Goal: Task Accomplishment & Management: Complete application form

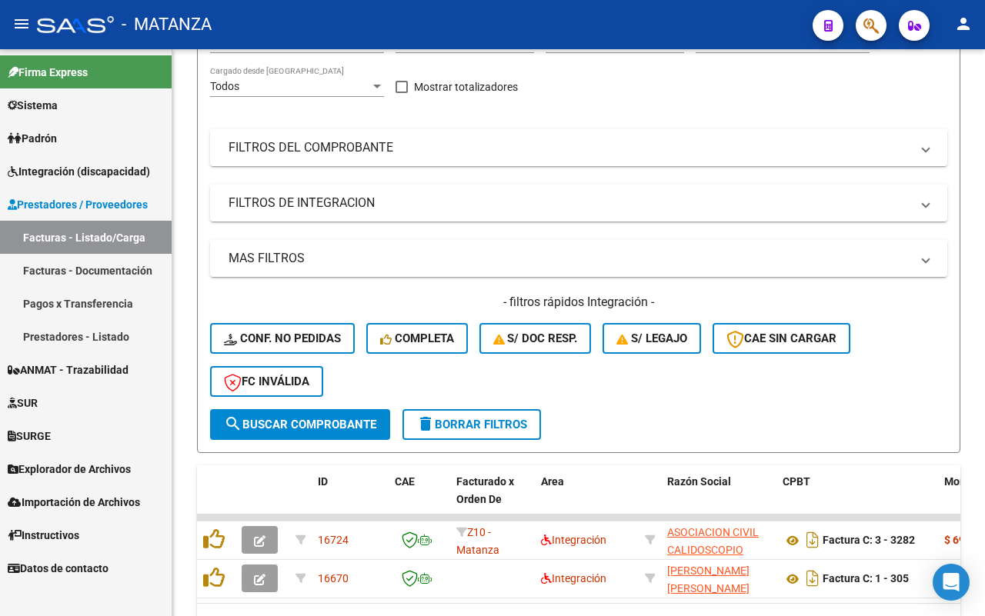
scroll to position [164, 0]
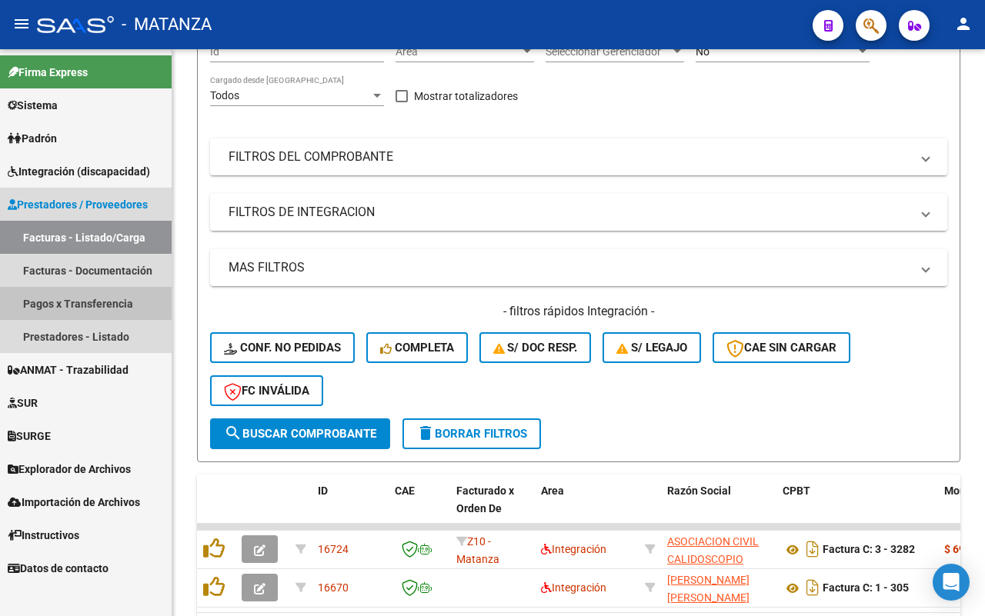
click at [51, 306] on link "Pagos x Transferencia" at bounding box center [86, 303] width 172 height 33
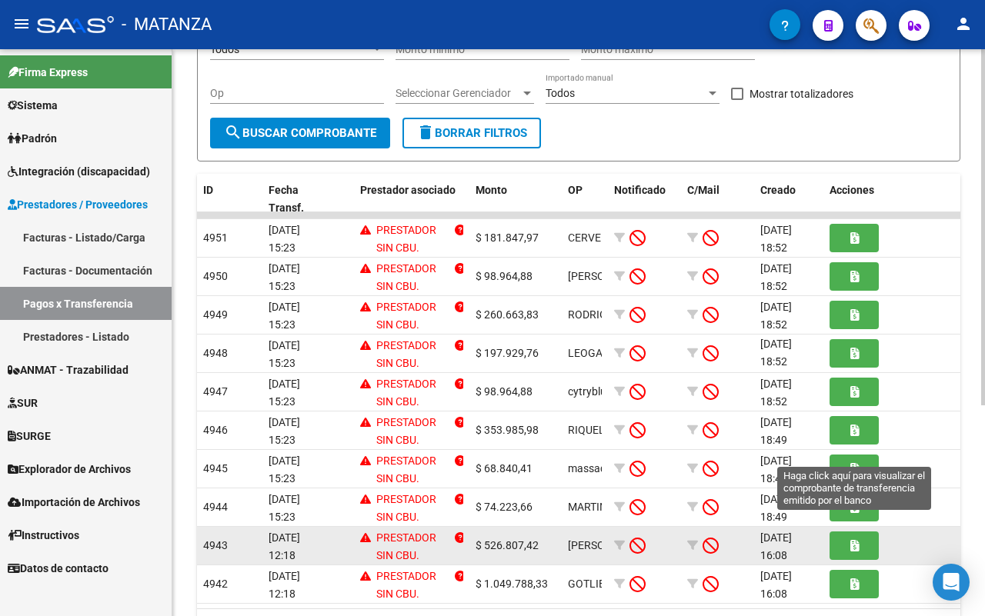
scroll to position [335, 0]
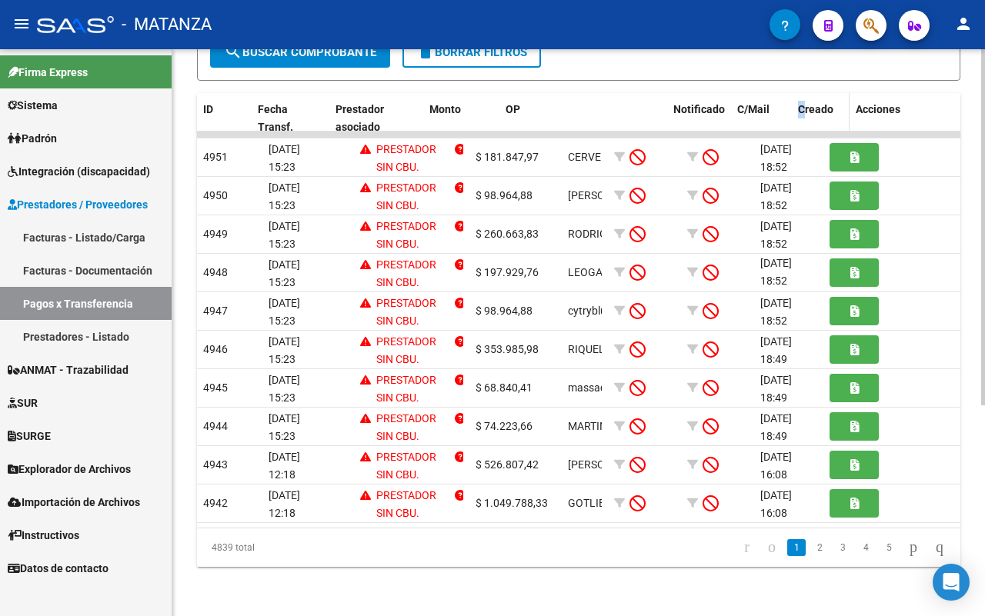
drag, startPoint x: 601, startPoint y: 94, endPoint x: 802, endPoint y: 85, distance: 201.8
click at [802, 93] on div "ID Fecha Transf. Prestador asociado Monto OP Notificado C/Mail Creado Acciones" at bounding box center [579, 118] width 765 height 51
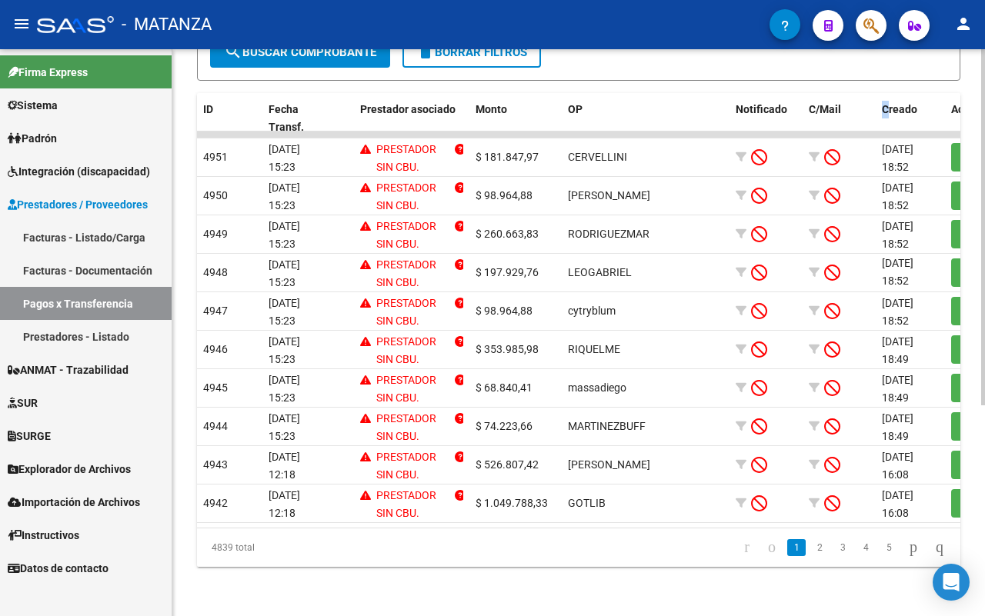
drag, startPoint x: 802, startPoint y: 552, endPoint x: 782, endPoint y: 541, distance: 22.7
click at [810, 551] on link "2" at bounding box center [819, 547] width 18 height 17
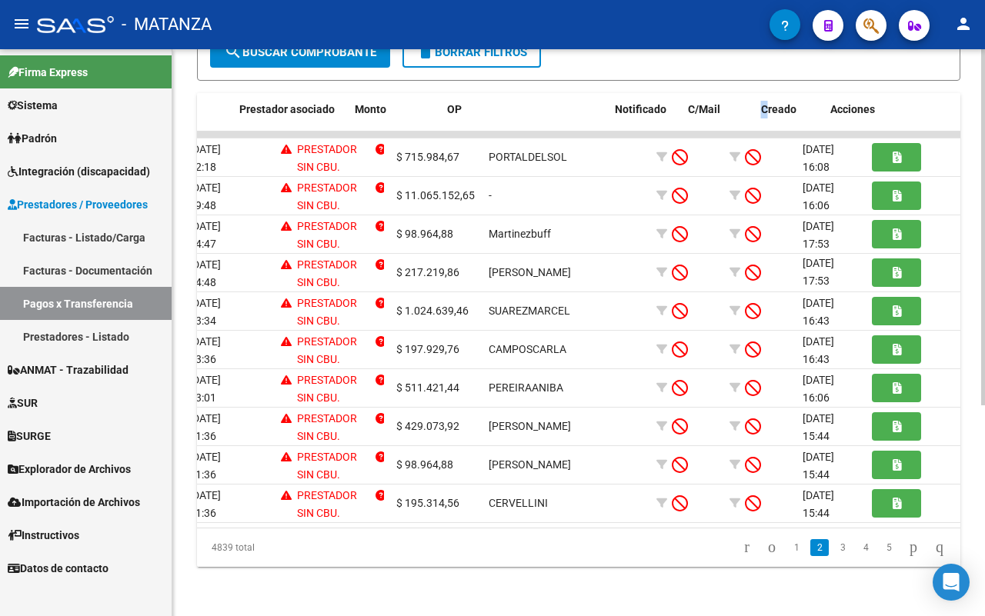
scroll to position [0, 121]
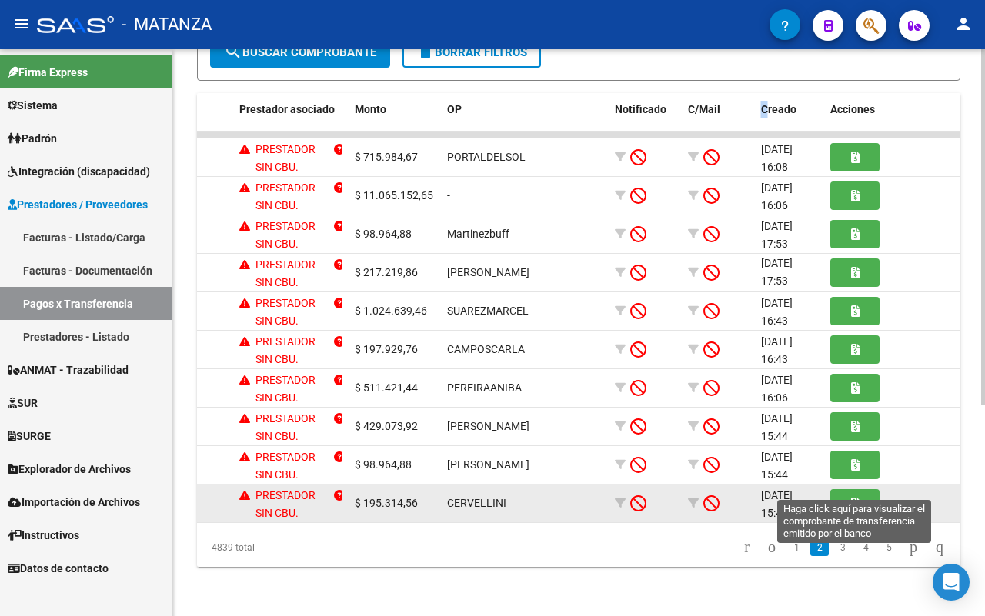
click at [868, 495] on button "button" at bounding box center [854, 503] width 49 height 28
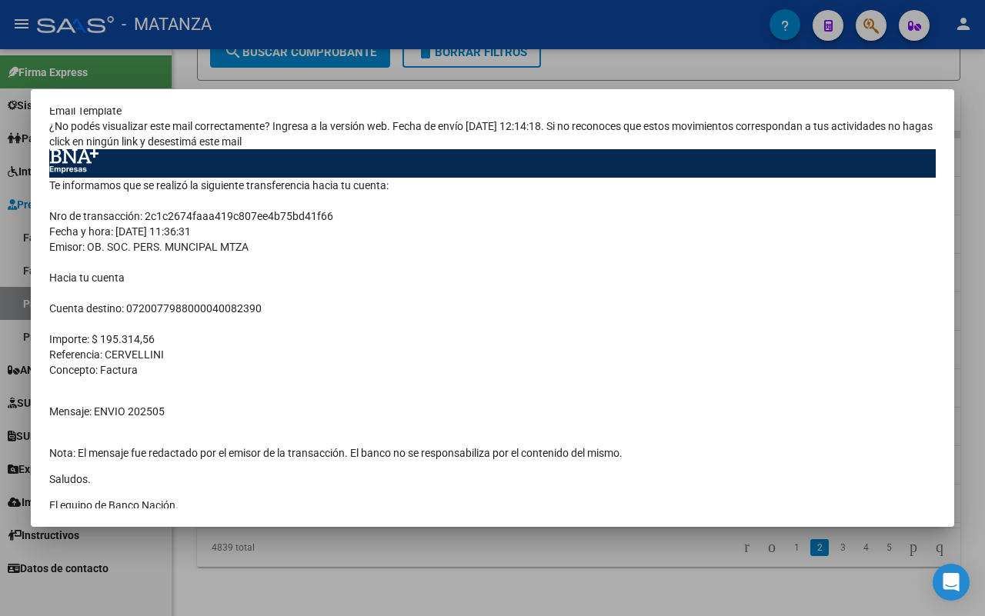
scroll to position [0, 0]
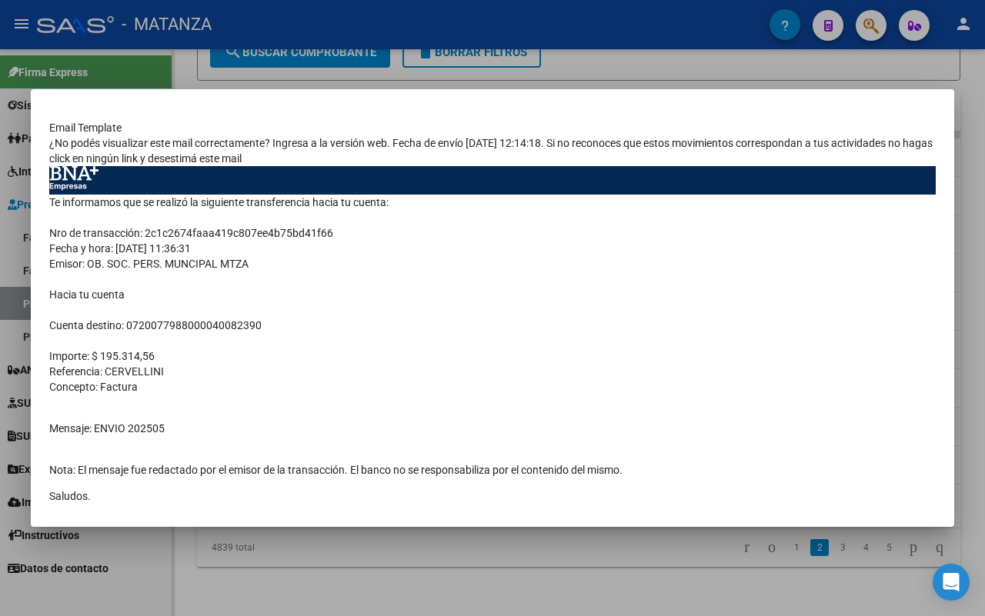
drag, startPoint x: 150, startPoint y: 568, endPoint x: 155, endPoint y: 556, distance: 12.7
click at [150, 567] on div at bounding box center [492, 308] width 985 height 616
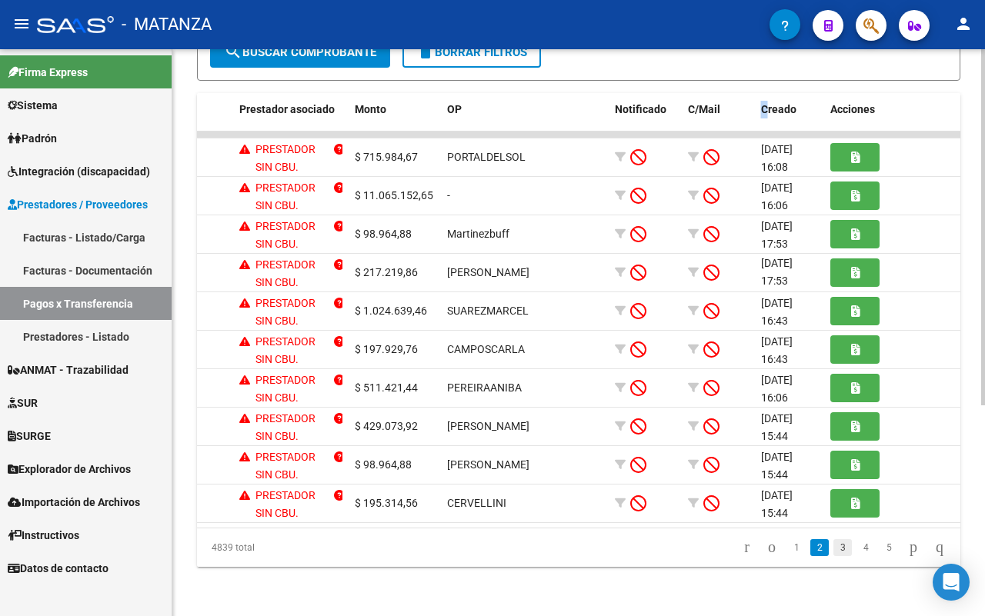
click at [833, 550] on link "3" at bounding box center [842, 547] width 18 height 17
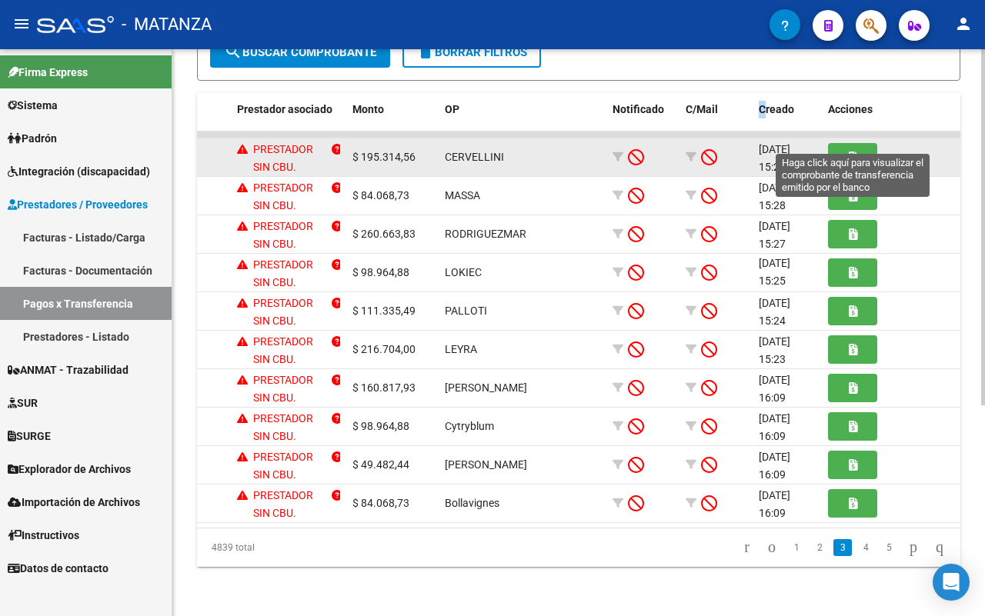
click at [849, 152] on icon "button" at bounding box center [853, 158] width 8 height 12
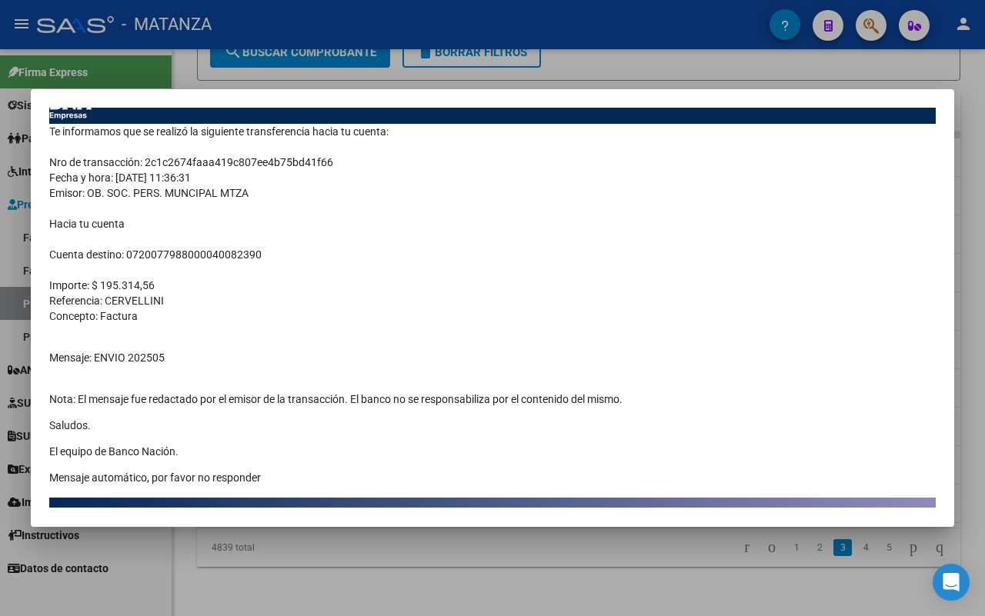
scroll to position [0, 0]
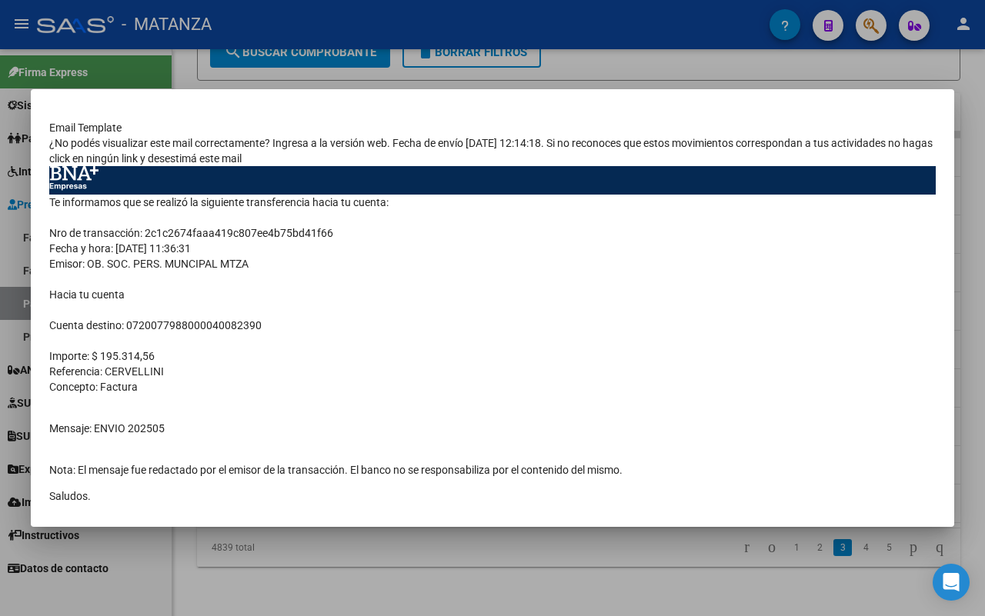
click at [689, 590] on div at bounding box center [492, 308] width 985 height 616
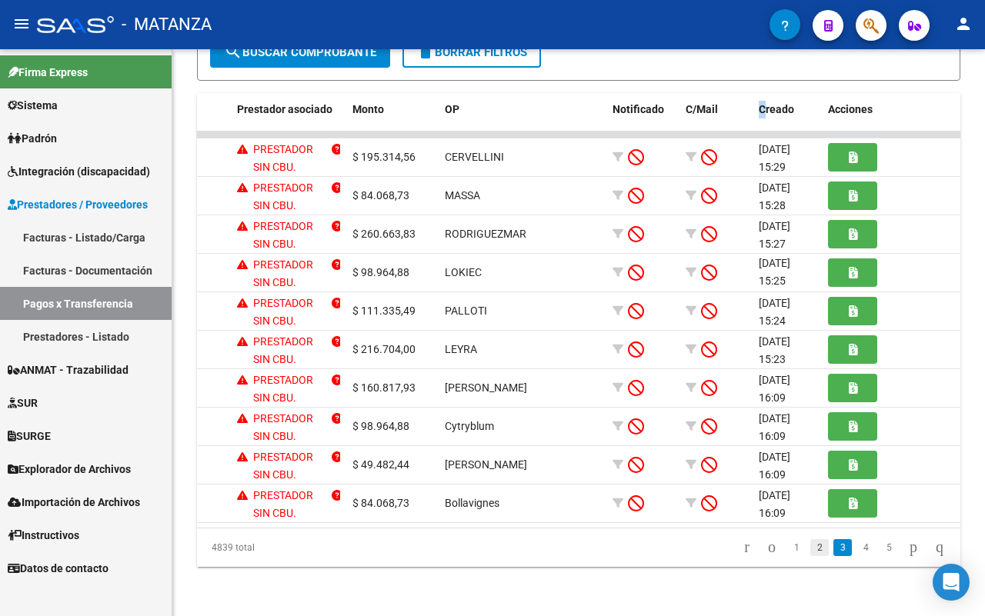
click at [810, 547] on link "2" at bounding box center [819, 547] width 18 height 17
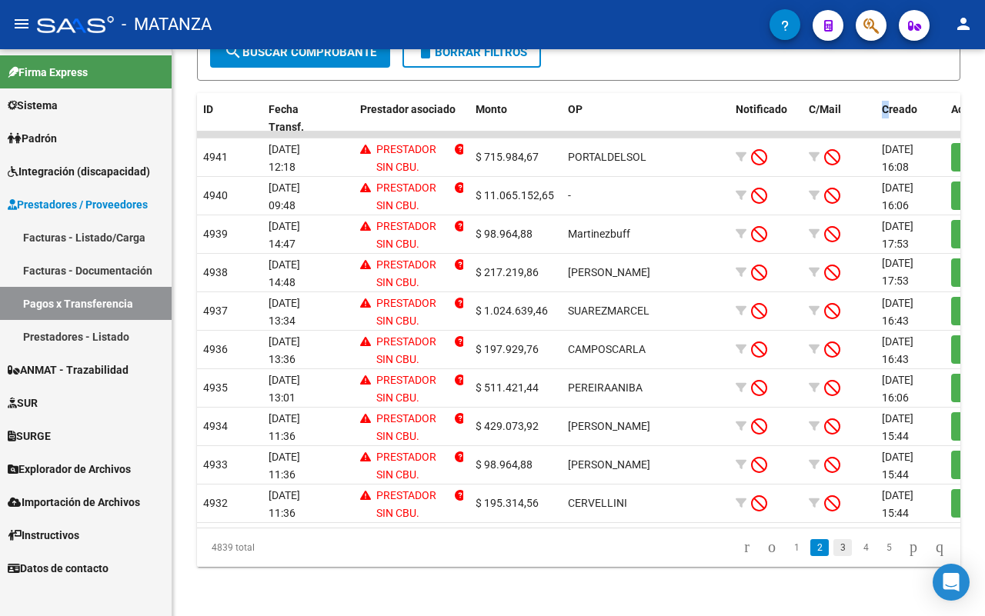
click at [833, 547] on link "3" at bounding box center [842, 547] width 18 height 17
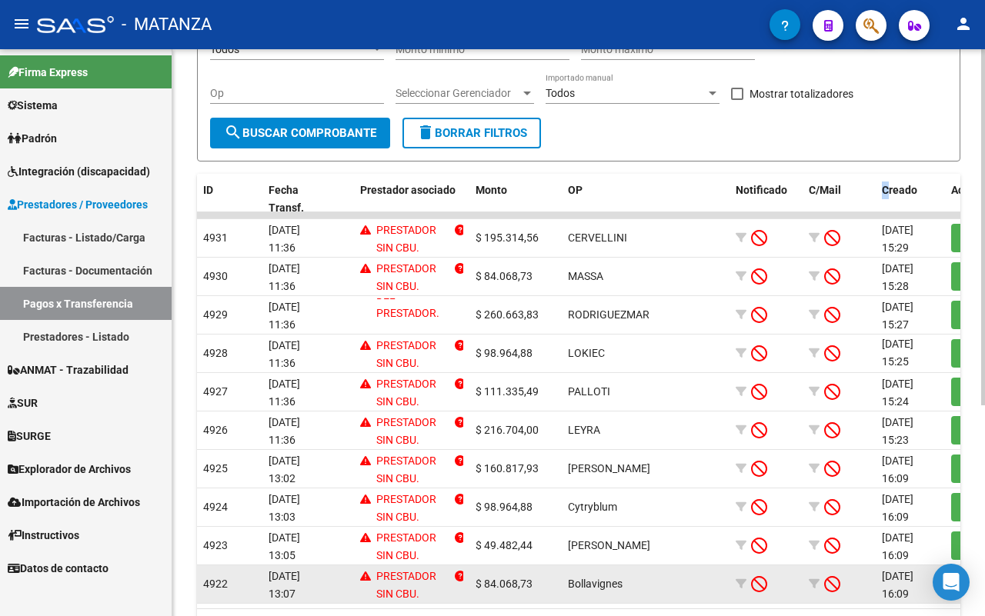
scroll to position [335, 0]
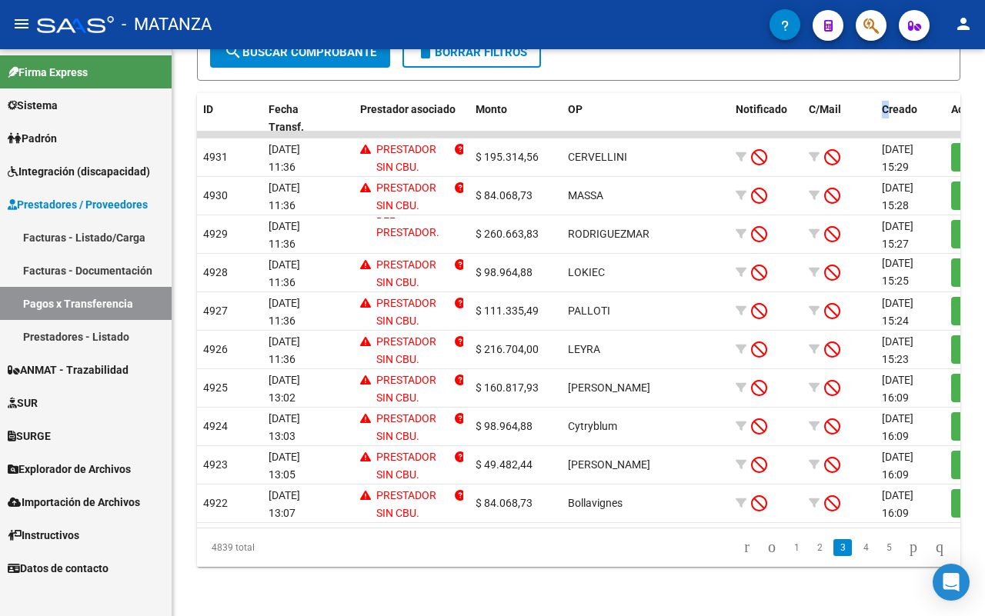
drag, startPoint x: 802, startPoint y: 554, endPoint x: 778, endPoint y: 541, distance: 27.2
click at [810, 554] on link "2" at bounding box center [819, 547] width 18 height 17
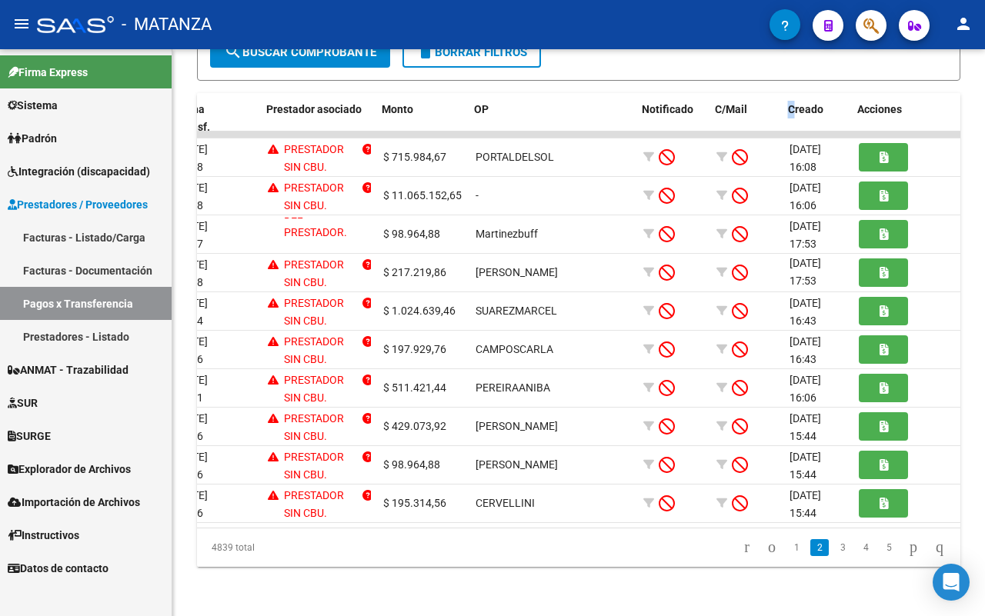
scroll to position [0, 94]
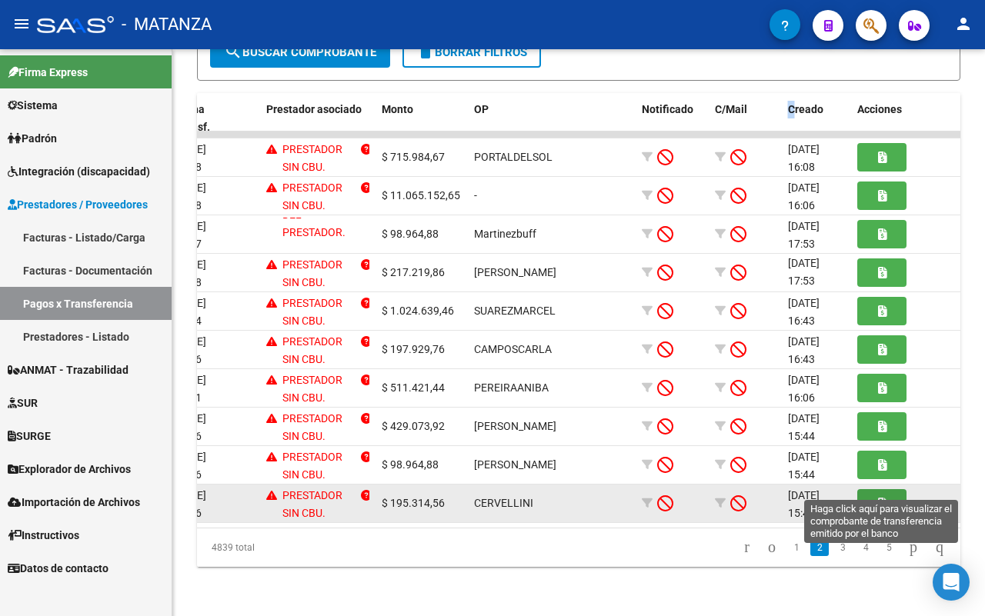
click at [882, 495] on button "button" at bounding box center [881, 503] width 49 height 28
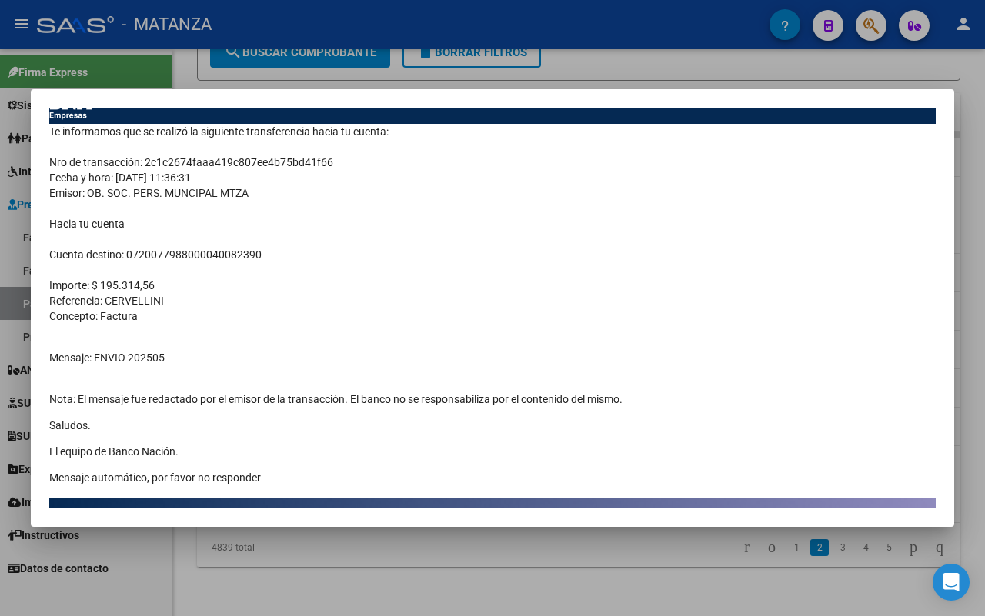
scroll to position [141, 0]
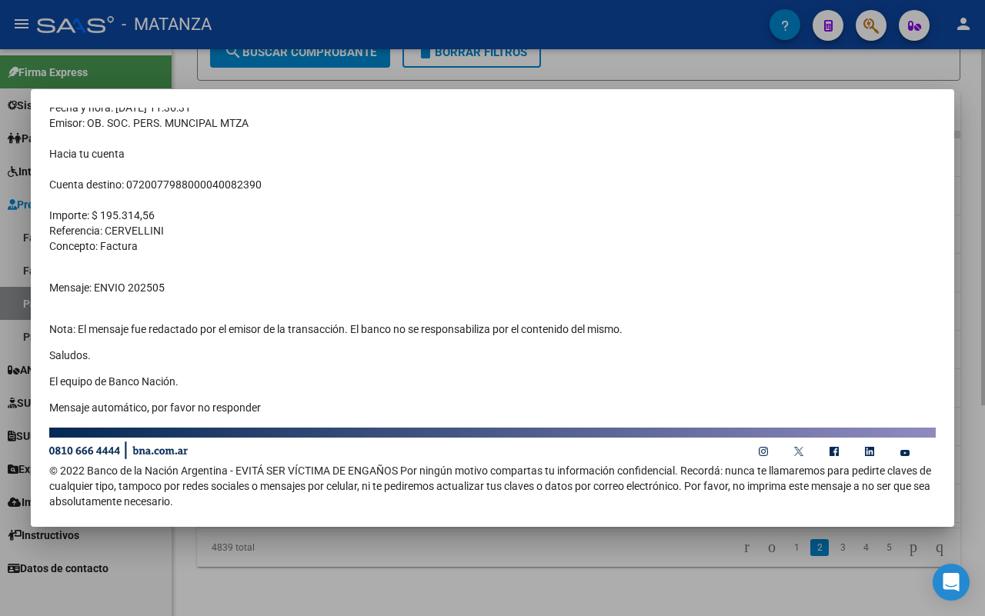
drag, startPoint x: 386, startPoint y: 582, endPoint x: 462, endPoint y: 564, distance: 77.6
click at [389, 582] on div at bounding box center [492, 308] width 985 height 616
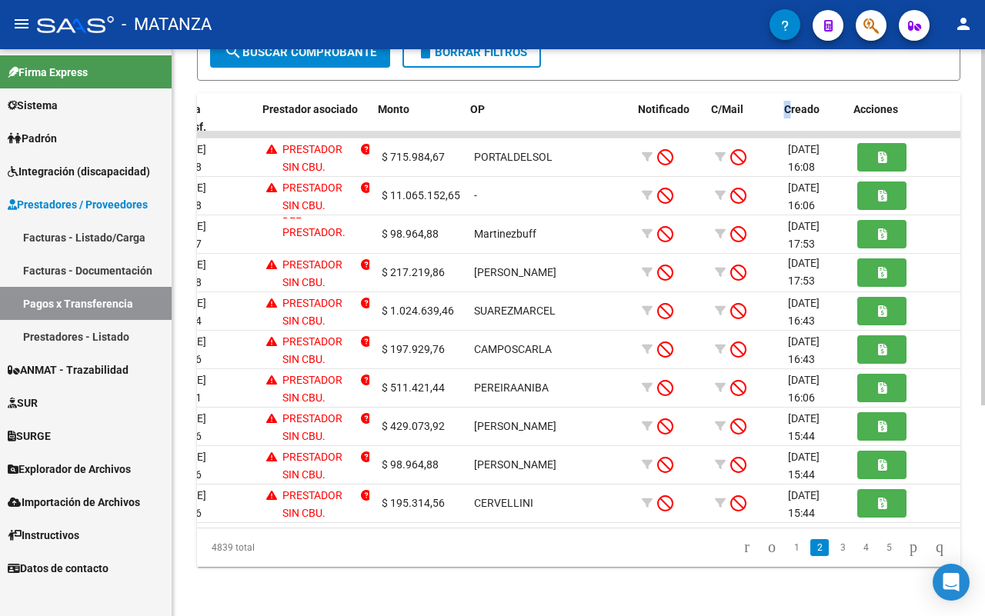
scroll to position [0, 123]
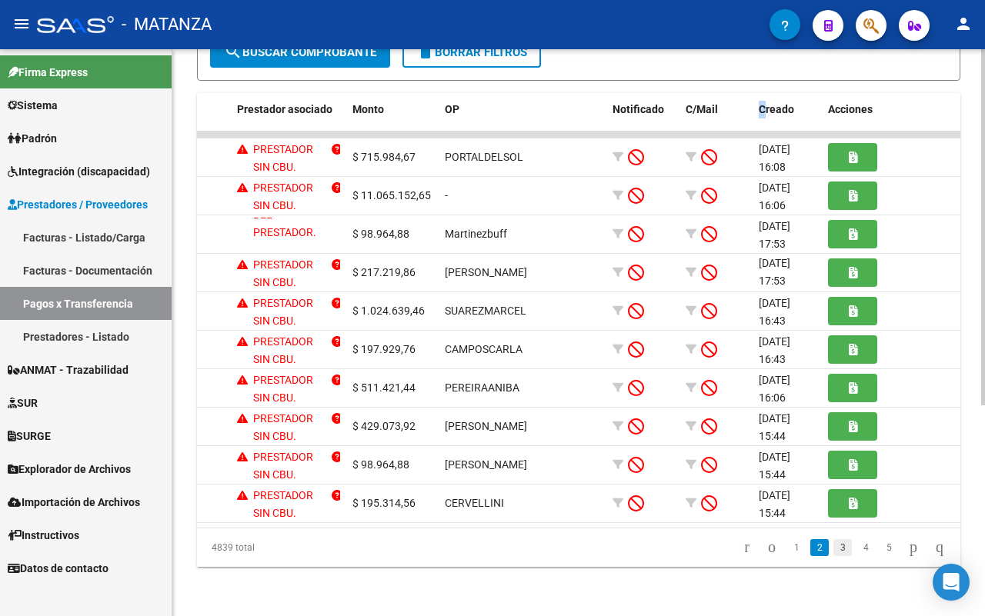
click at [833, 551] on link "3" at bounding box center [842, 547] width 18 height 17
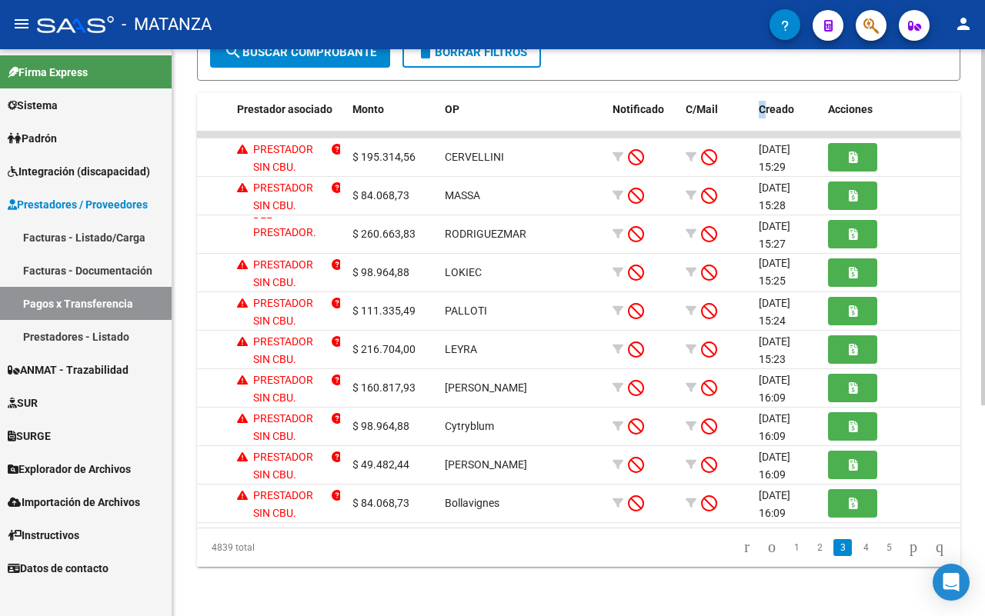
click at [668, 571] on div "PRESTADORES -> Pagos por Transferencia (alt+p) cloud_download Exportar CSV Impo…" at bounding box center [578, 173] width 812 height 886
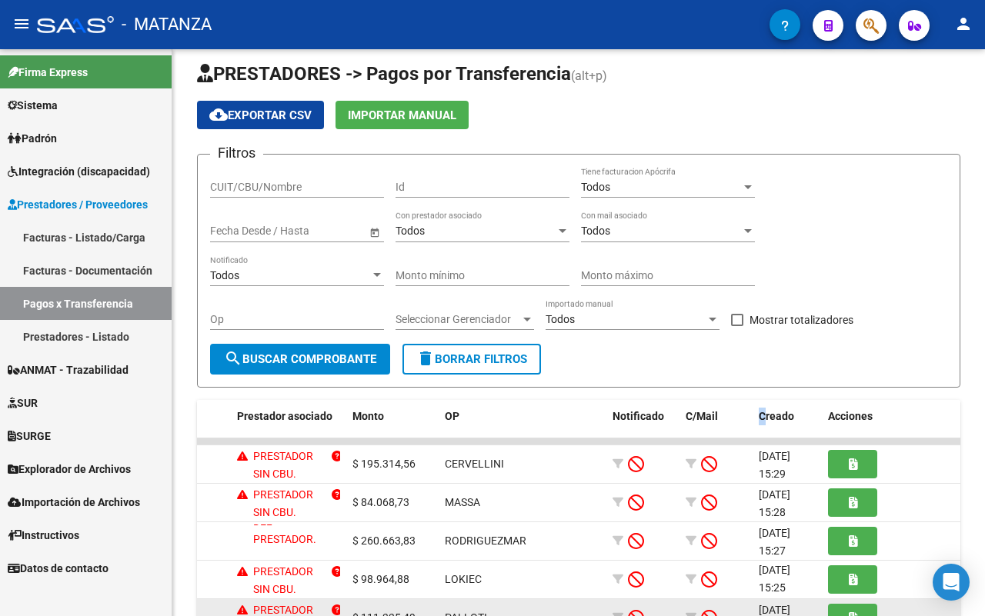
scroll to position [0, 0]
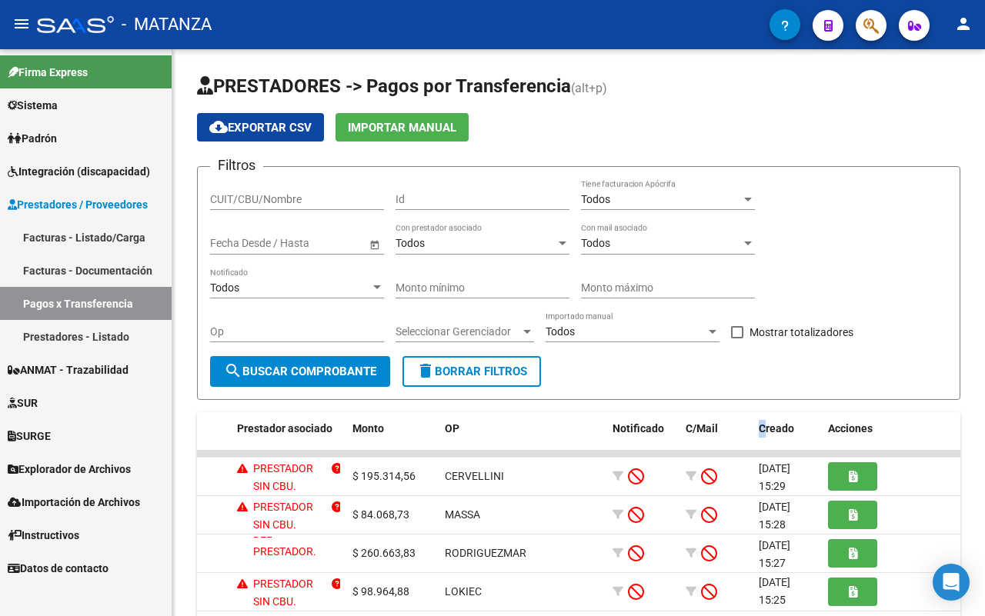
click at [97, 305] on link "Pagos x Transferencia" at bounding box center [86, 303] width 172 height 33
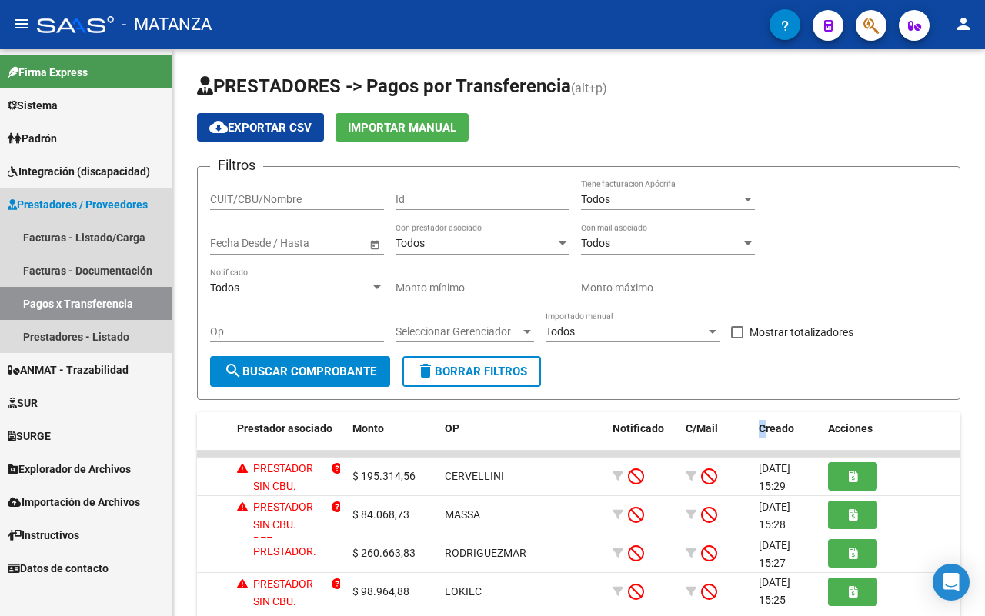
click at [83, 205] on span "Prestadores / Proveedores" at bounding box center [78, 204] width 140 height 17
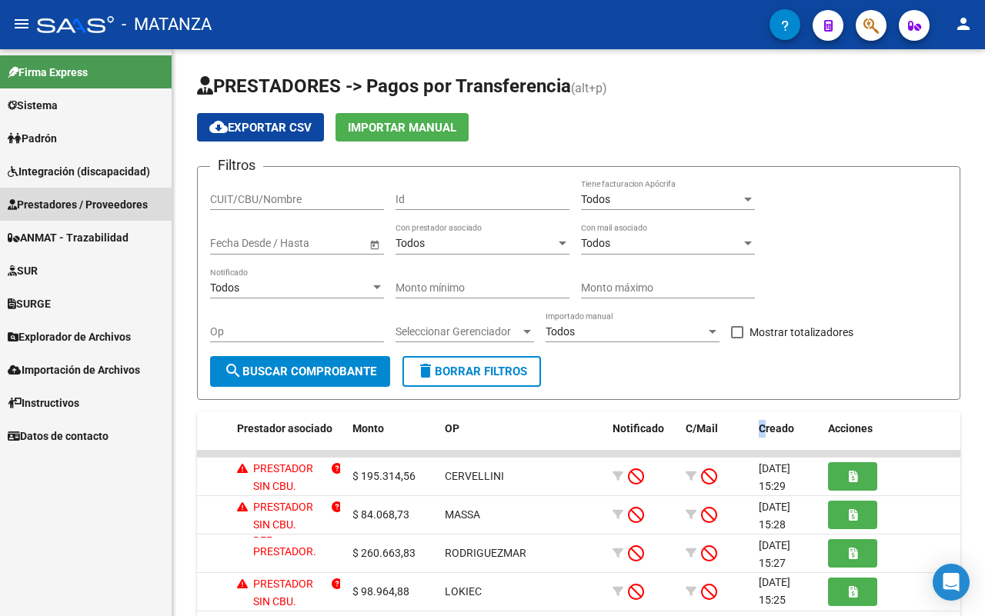
click at [83, 205] on span "Prestadores / Proveedores" at bounding box center [78, 204] width 140 height 17
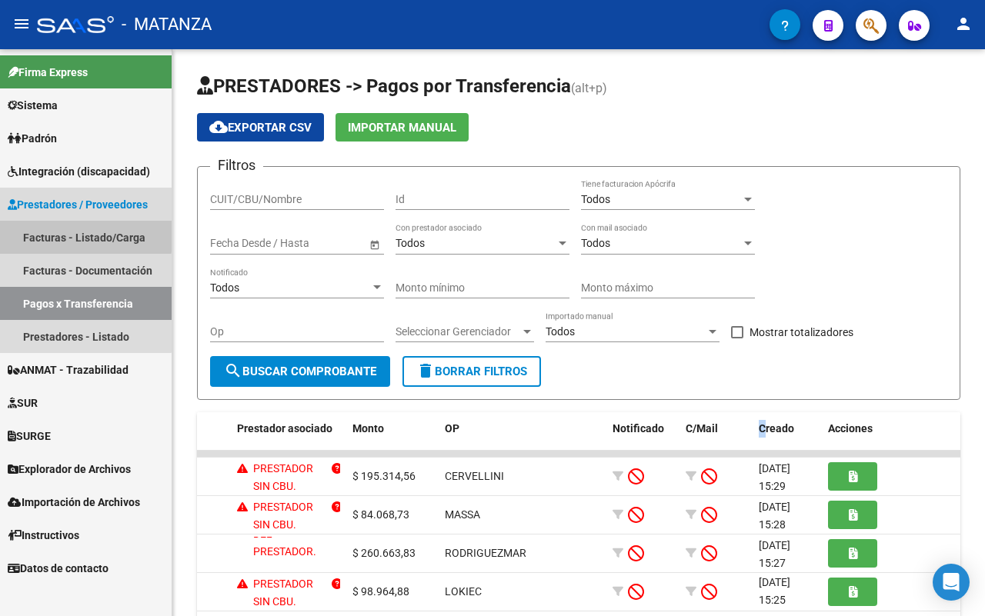
click at [85, 235] on link "Facturas - Listado/Carga" at bounding box center [86, 237] width 172 height 33
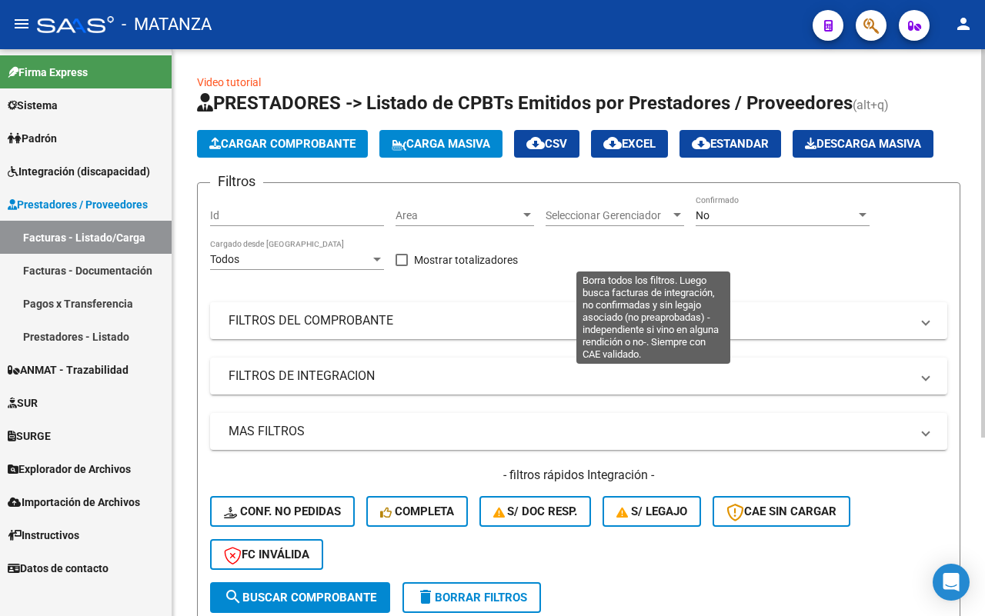
scroll to position [260, 0]
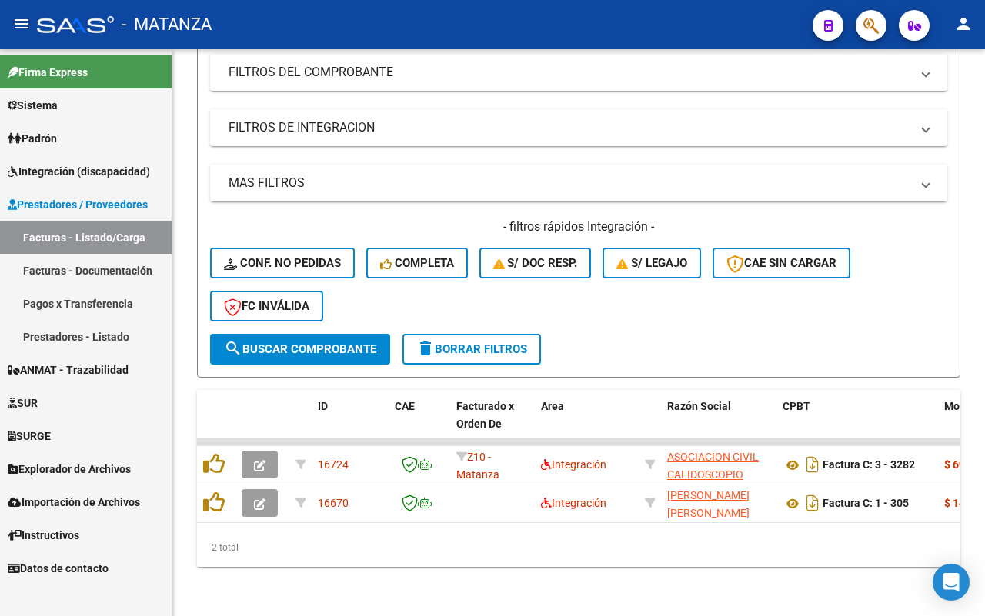
click at [98, 297] on link "Pagos x Transferencia" at bounding box center [86, 303] width 172 height 33
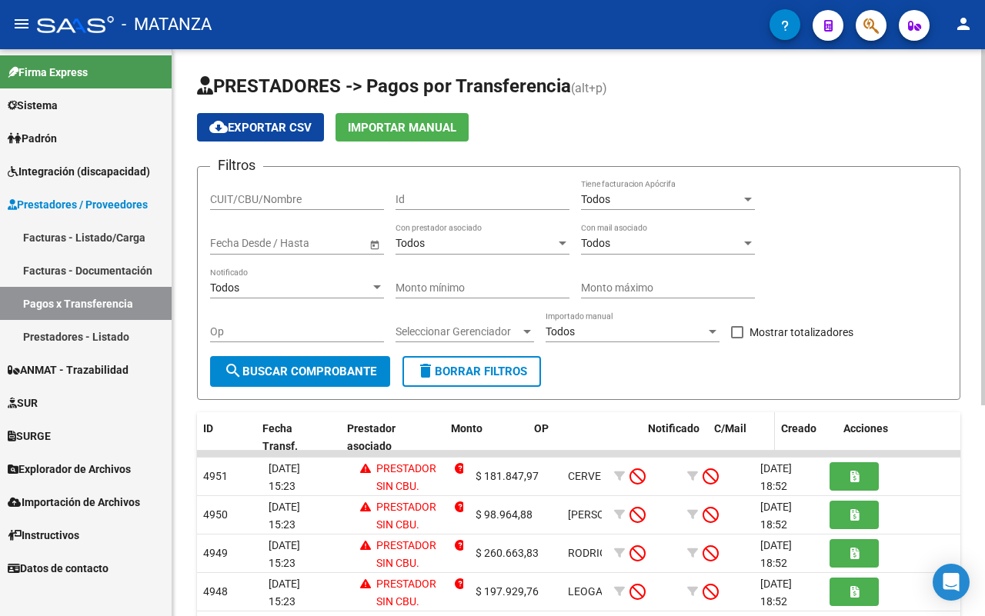
drag, startPoint x: 602, startPoint y: 424, endPoint x: 705, endPoint y: 424, distance: 103.1
click at [705, 424] on div "ID Fecha Transf. Prestador asociado Monto OP Notificado C/Mail Creado Acciones" at bounding box center [579, 437] width 765 height 51
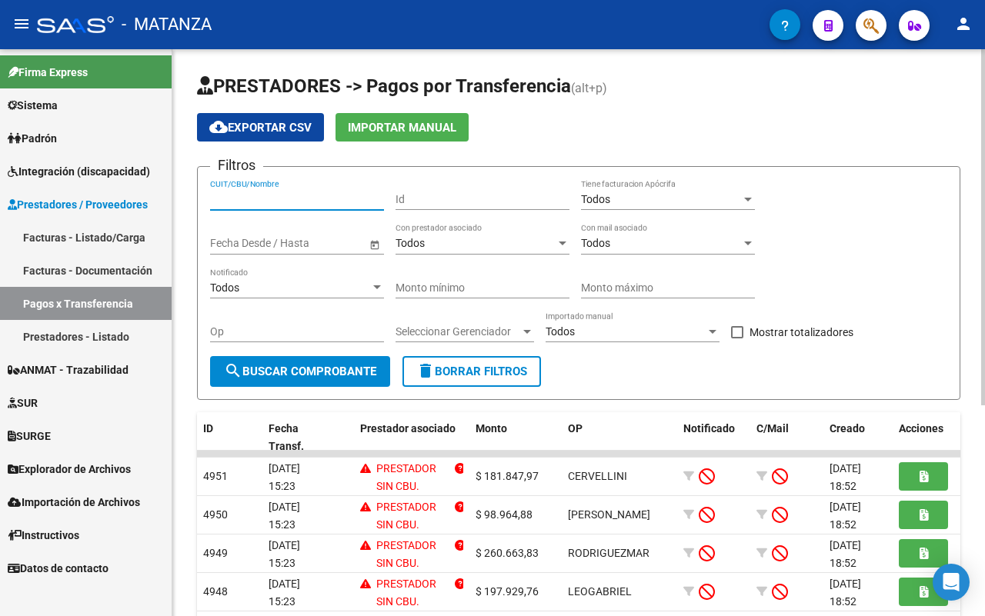
click at [275, 197] on input "CUIT/CBU/Nombre" at bounding box center [297, 199] width 174 height 13
type input "CERVELLINI"
drag, startPoint x: 305, startPoint y: 368, endPoint x: 335, endPoint y: 363, distance: 31.1
click at [310, 366] on span "search Buscar Comprobante" at bounding box center [300, 372] width 152 height 14
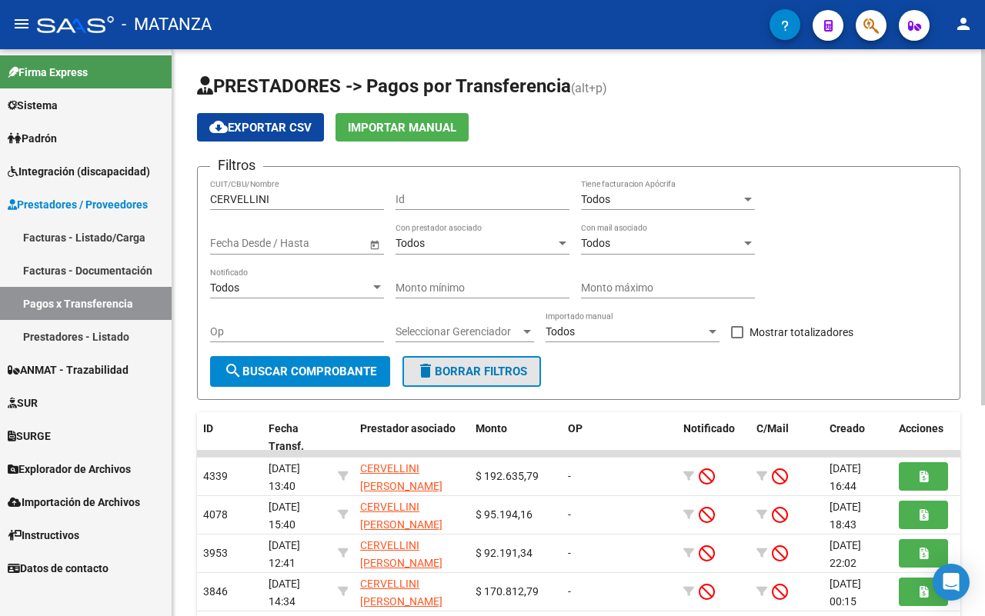
click at [478, 363] on button "delete Borrar Filtros" at bounding box center [471, 371] width 138 height 31
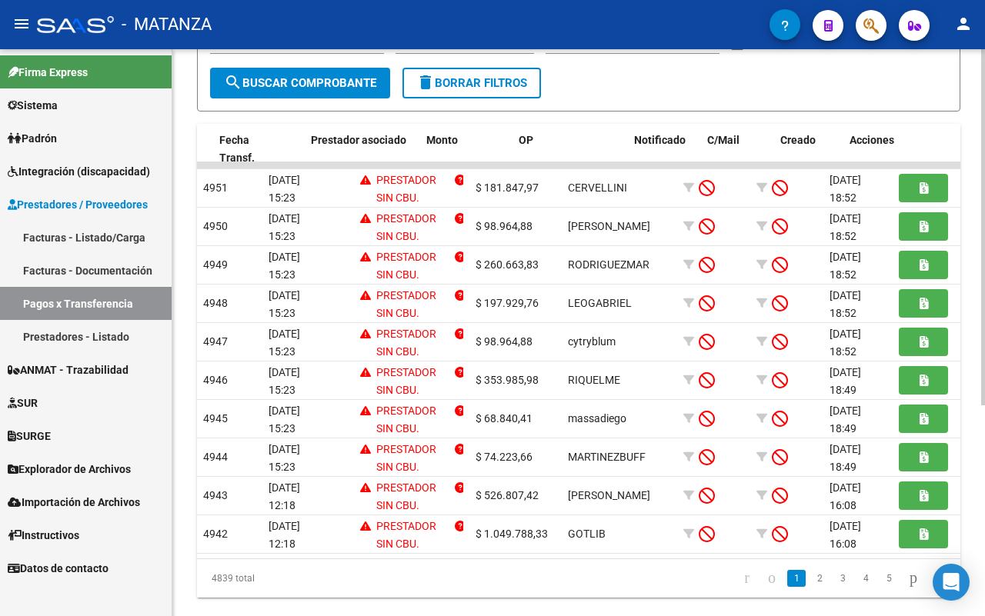
scroll to position [0, 70]
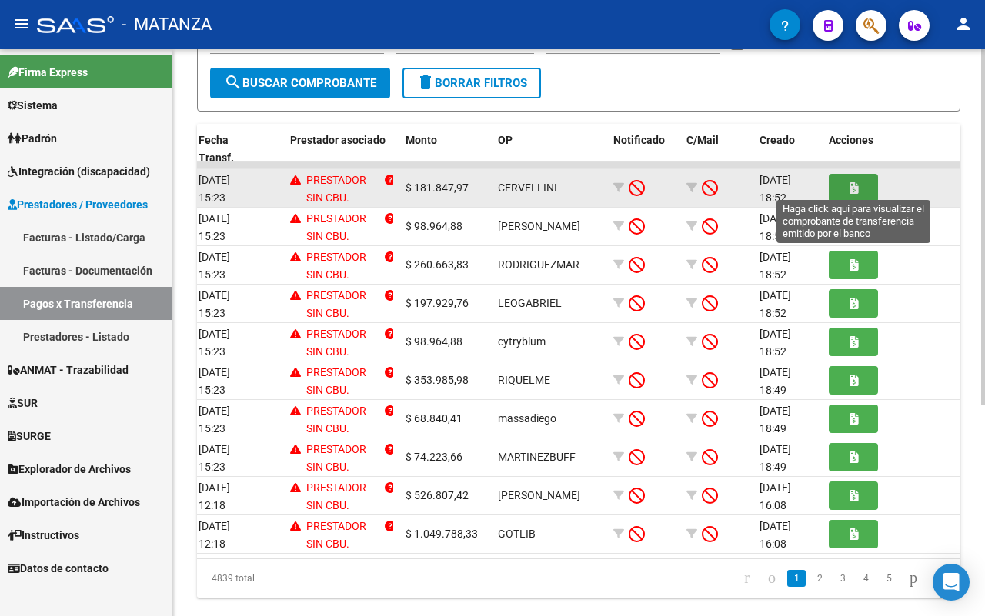
click at [849, 194] on button "button" at bounding box center [853, 188] width 49 height 28
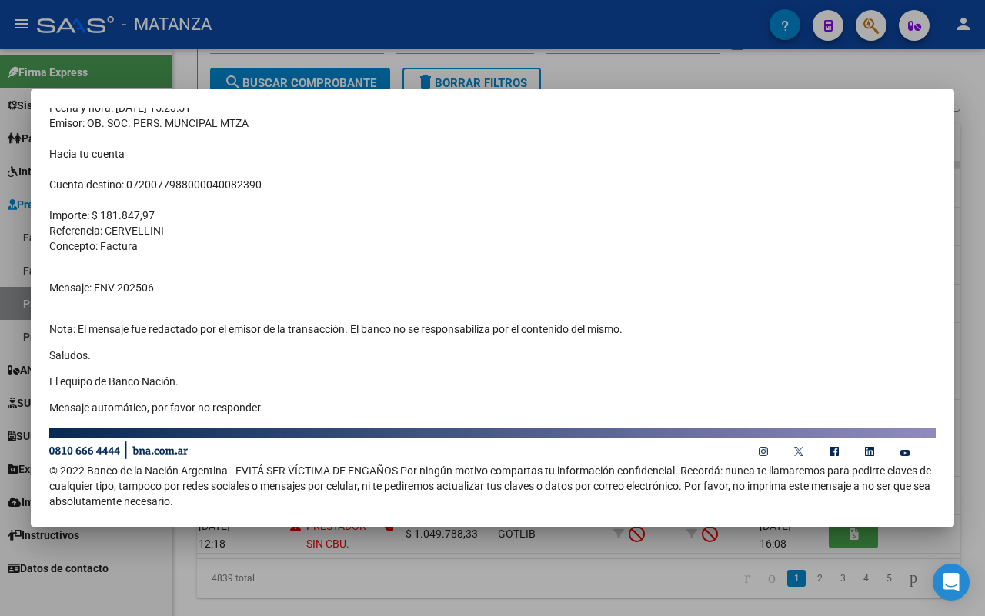
scroll to position [45, 0]
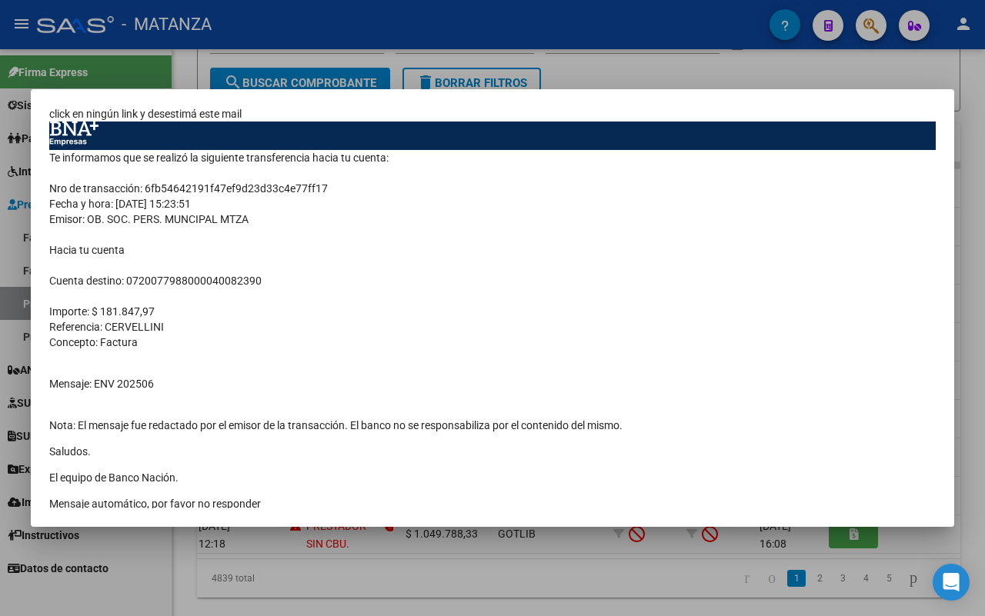
drag, startPoint x: 265, startPoint y: 279, endPoint x: 131, endPoint y: 279, distance: 134.6
click at [128, 279] on td "Te informamos que se realizó la siguiente transferencia hacia tu cuenta: Nro de…" at bounding box center [492, 336] width 886 height 372
copy td "0720077988000040082390"
drag, startPoint x: 158, startPoint y: 559, endPoint x: 382, endPoint y: 410, distance: 268.0
click at [158, 558] on div at bounding box center [492, 308] width 985 height 616
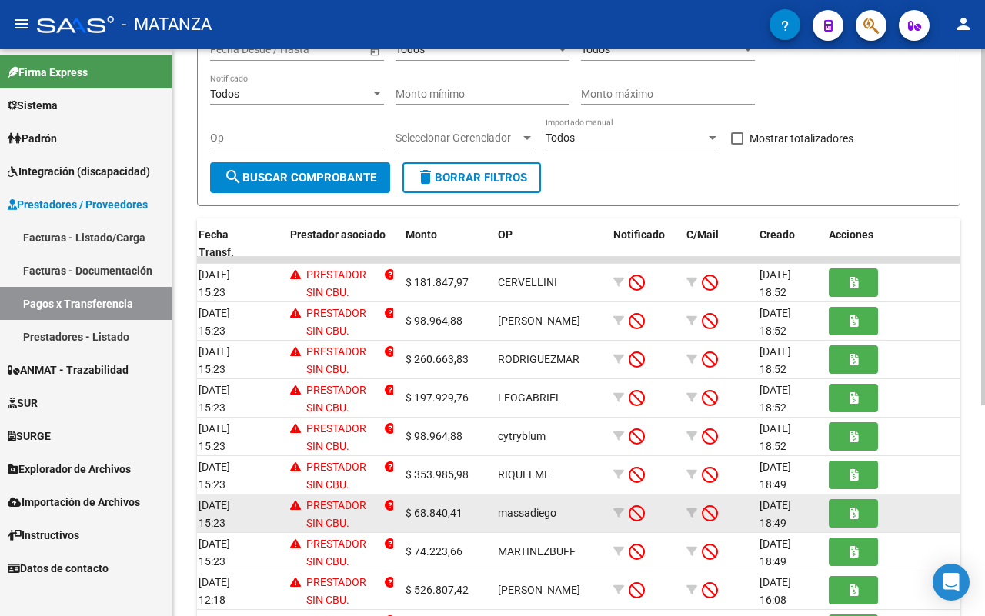
scroll to position [0, 0]
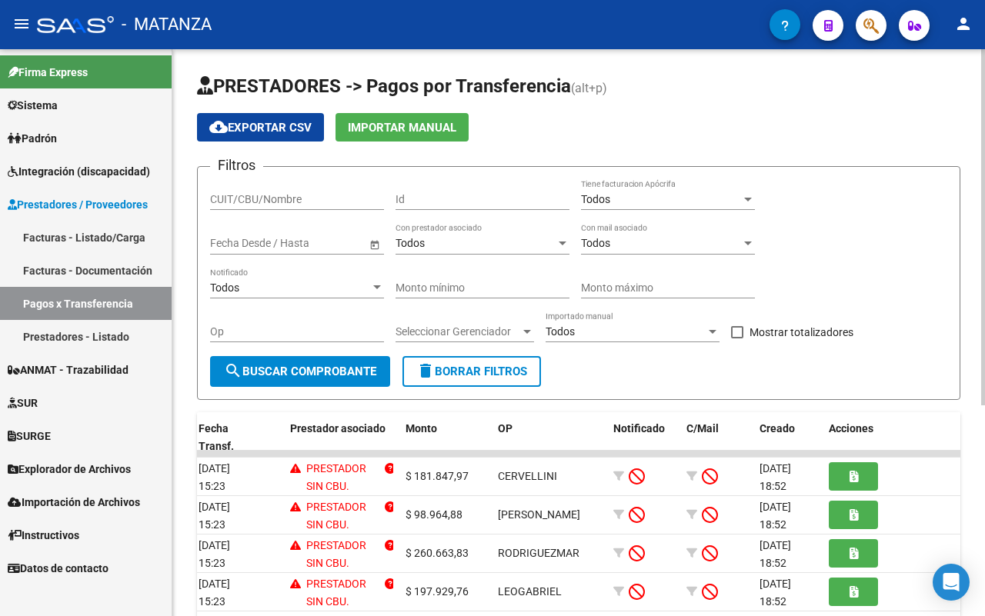
click at [225, 198] on input "CUIT/CBU/Nombre" at bounding box center [297, 199] width 174 height 13
paste input "0720077988000040082390"
type input "0720077988000040082390"
drag, startPoint x: 285, startPoint y: 372, endPoint x: 408, endPoint y: 370, distance: 122.3
click at [286, 370] on span "search Buscar Comprobante" at bounding box center [300, 372] width 152 height 14
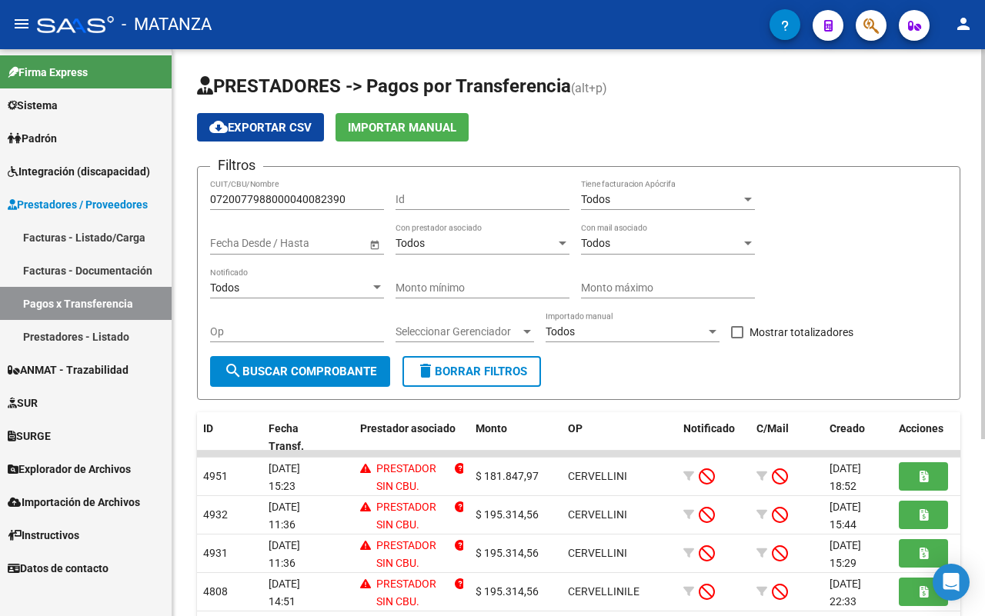
click at [459, 378] on span "delete Borrar Filtros" at bounding box center [471, 372] width 111 height 14
click at [91, 165] on span "Integración (discapacidad)" at bounding box center [79, 171] width 142 height 17
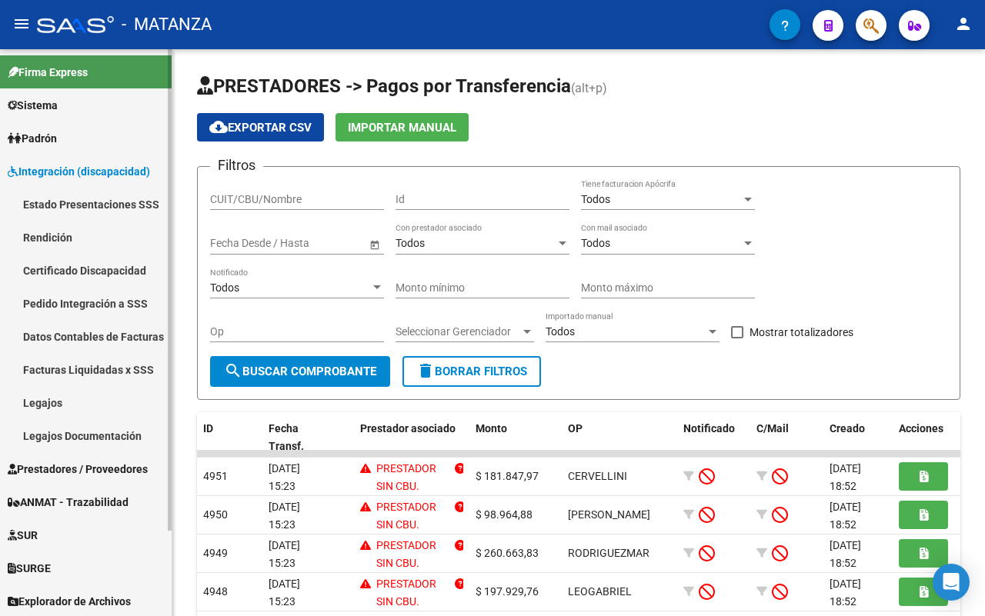
click at [92, 464] on span "Prestadores / Proveedores" at bounding box center [78, 469] width 140 height 17
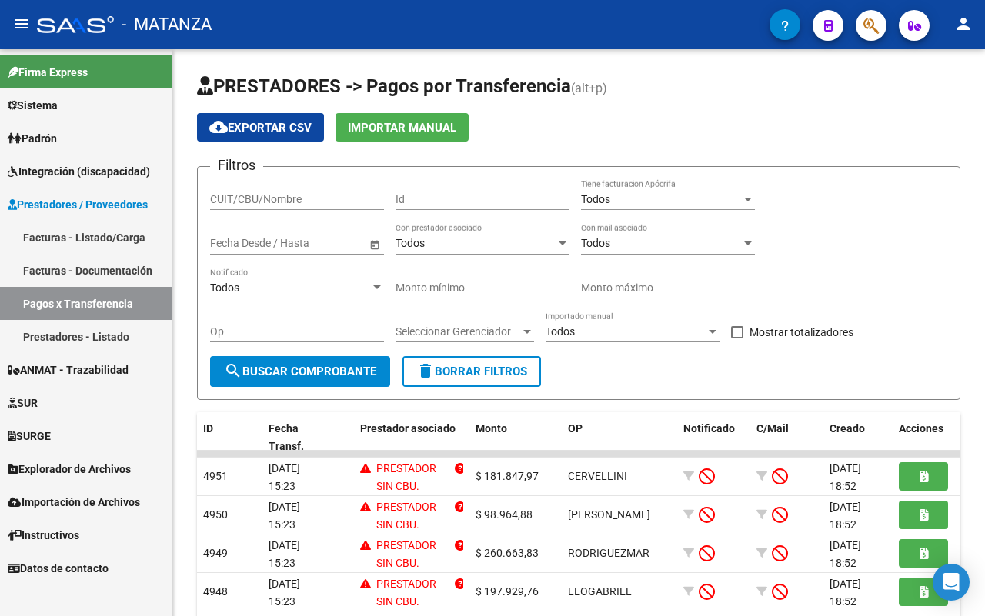
click at [77, 302] on link "Pagos x Transferencia" at bounding box center [86, 303] width 172 height 33
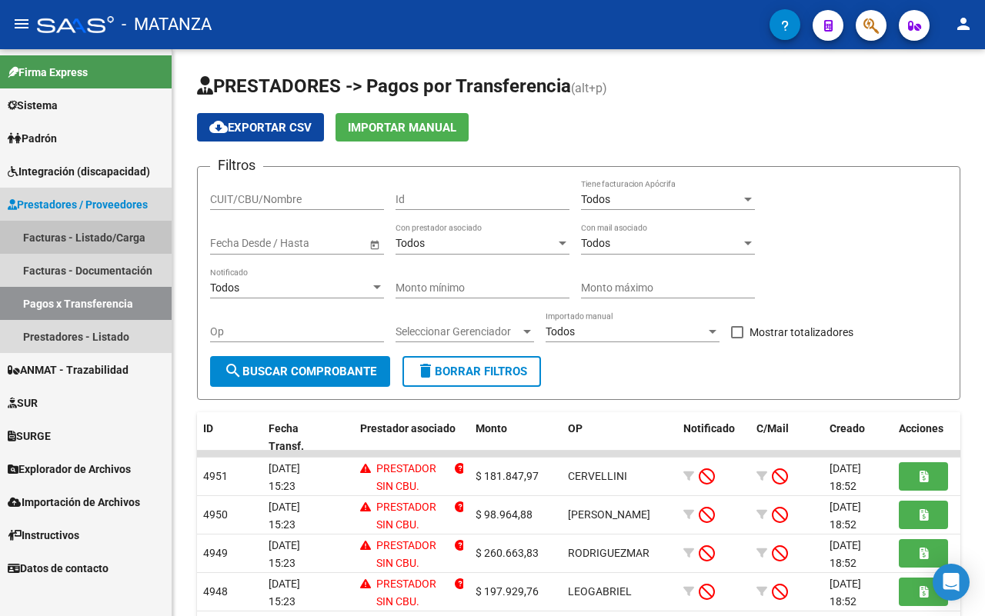
click at [98, 229] on link "Facturas - Listado/Carga" at bounding box center [86, 237] width 172 height 33
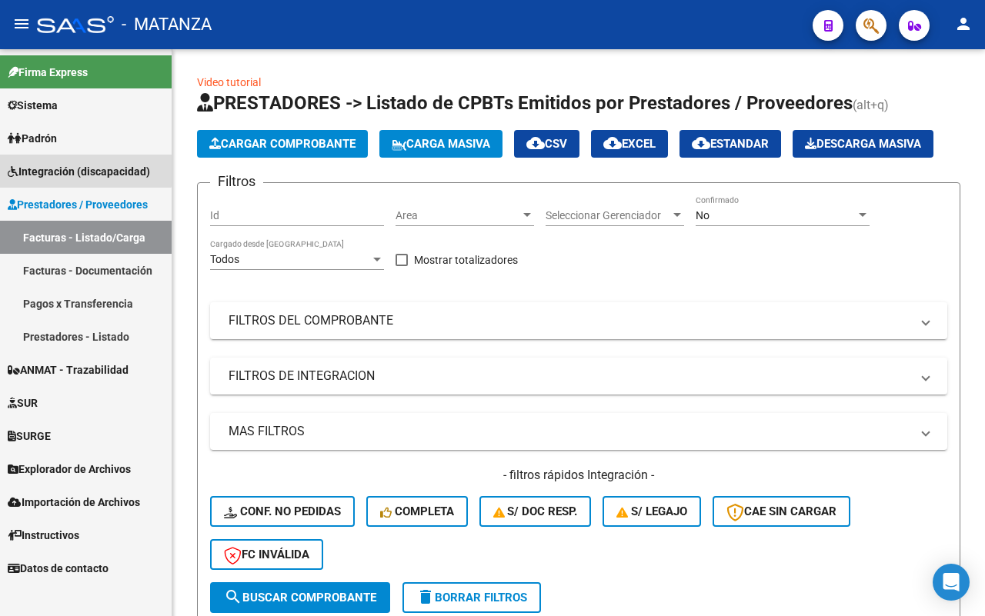
click at [63, 164] on span "Integración (discapacidad)" at bounding box center [79, 171] width 142 height 17
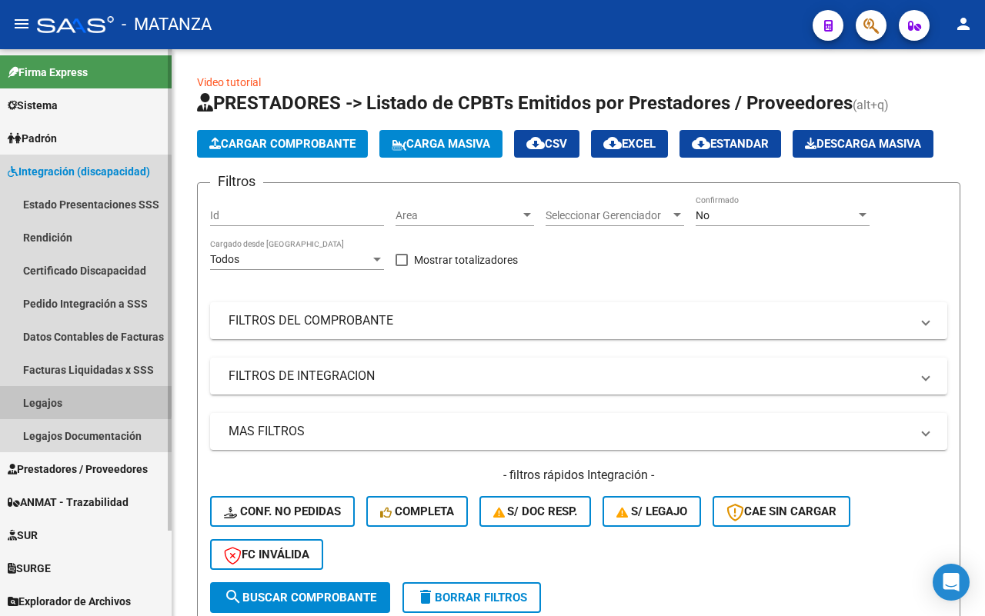
click at [64, 398] on link "Legajos" at bounding box center [86, 402] width 172 height 33
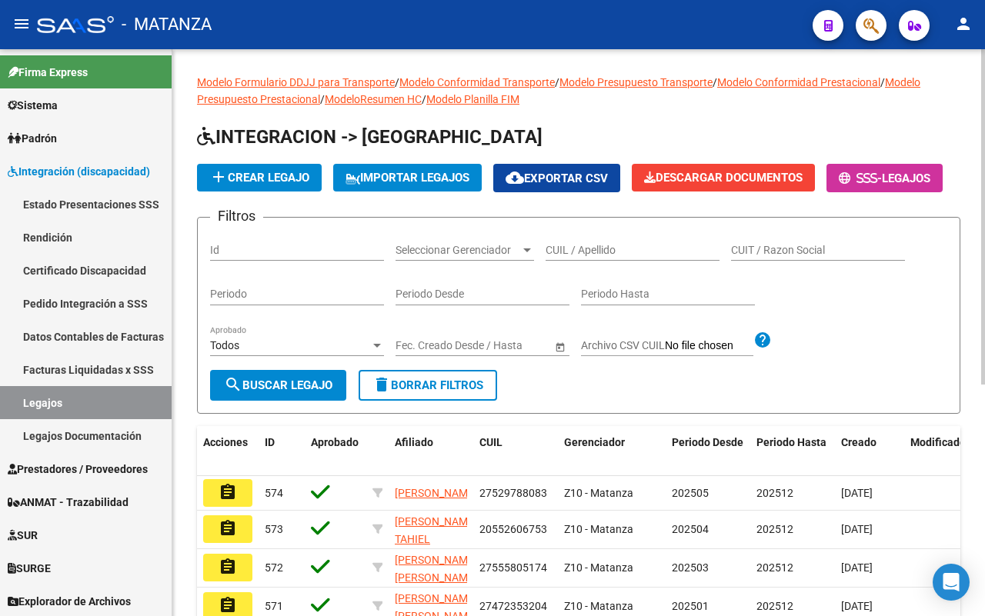
click at [264, 178] on span "add Crear Legajo" at bounding box center [259, 178] width 100 height 14
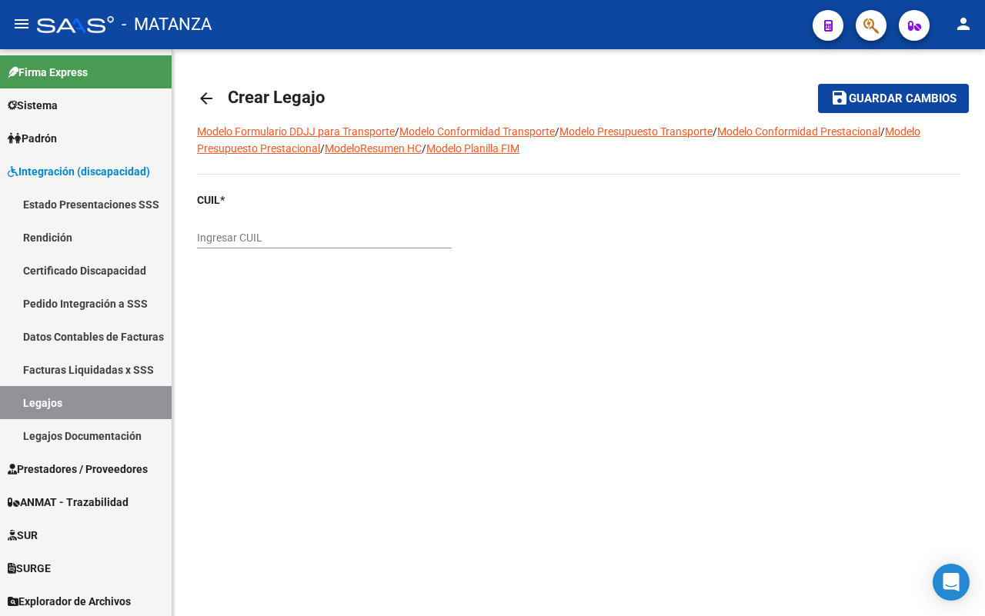
click at [308, 232] on input "Ingresar CUIL" at bounding box center [324, 238] width 255 height 13
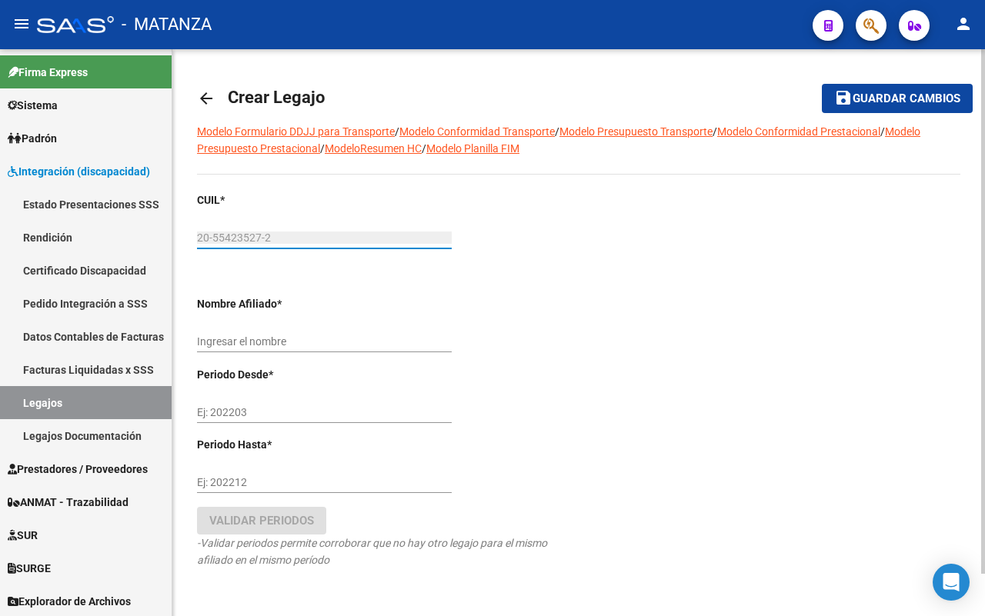
type input "20-55423527-2"
click at [822, 84] on button "save Guardar cambios" at bounding box center [897, 98] width 151 height 28
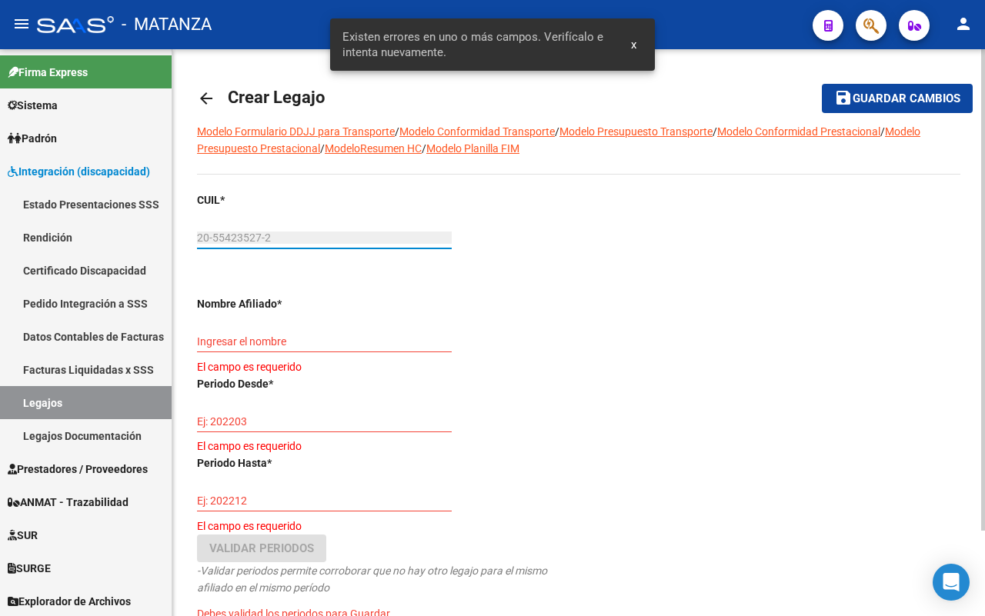
type input "[PERSON_NAME] [PERSON_NAME]"
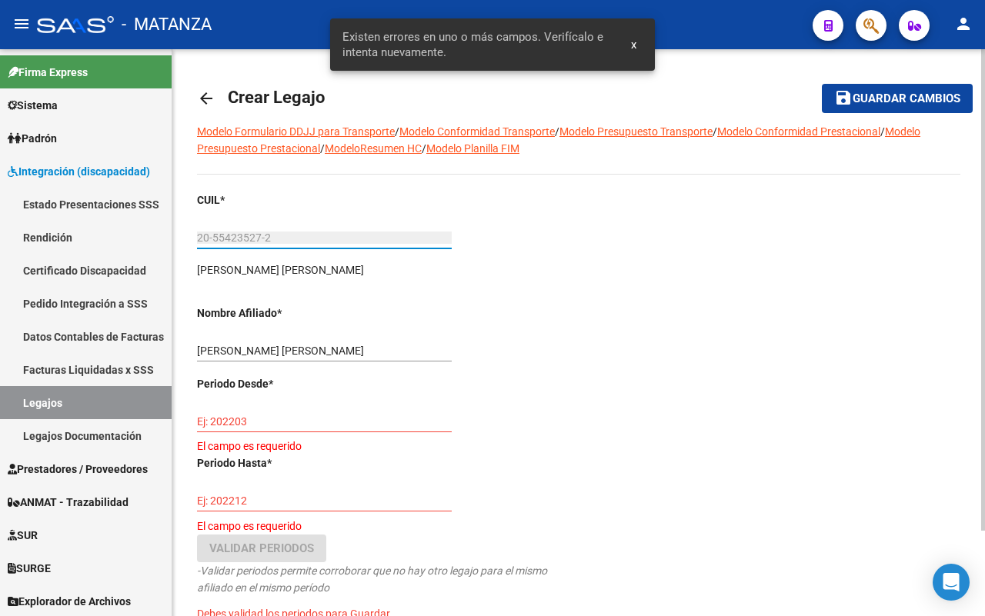
drag, startPoint x: 390, startPoint y: 323, endPoint x: 490, endPoint y: 360, distance: 106.6
click at [393, 324] on div "CUIL * 20-55423527-2 Ingresar CUIL [PERSON_NAME] [PERSON_NAME] [PERSON_NAME] [P…" at bounding box center [381, 429] width 369 height 474
click at [577, 396] on div "CUIL * 20-55423527-2 Ingresar CUIL [PERSON_NAME] [PERSON_NAME] [PERSON_NAME] [P…" at bounding box center [388, 435] width 382 height 486
click at [239, 422] on input "Ej: 202203" at bounding box center [324, 421] width 255 height 13
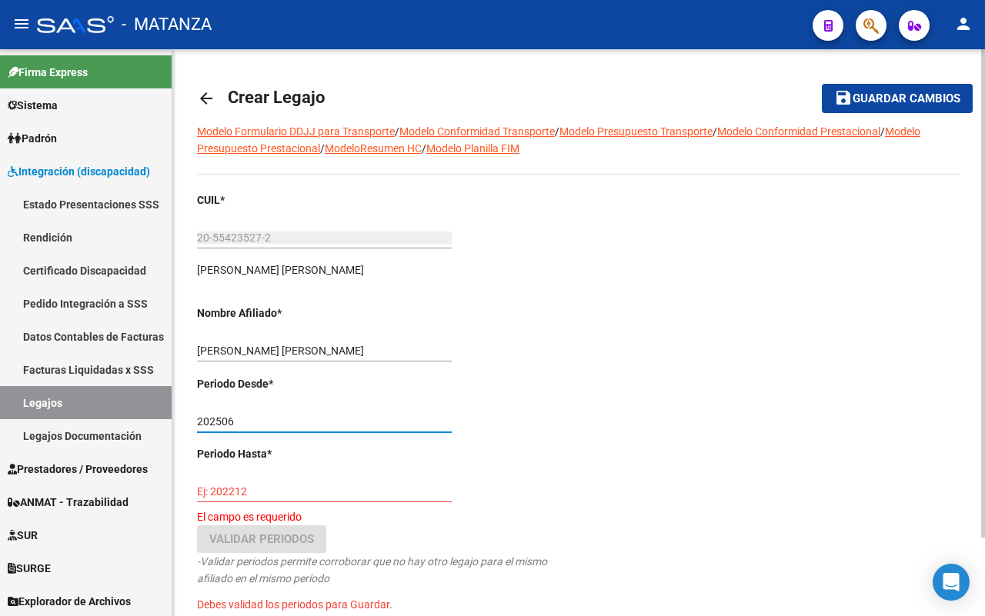
type input "202506"
click at [229, 501] on div "Ej: 202212" at bounding box center [324, 487] width 255 height 31
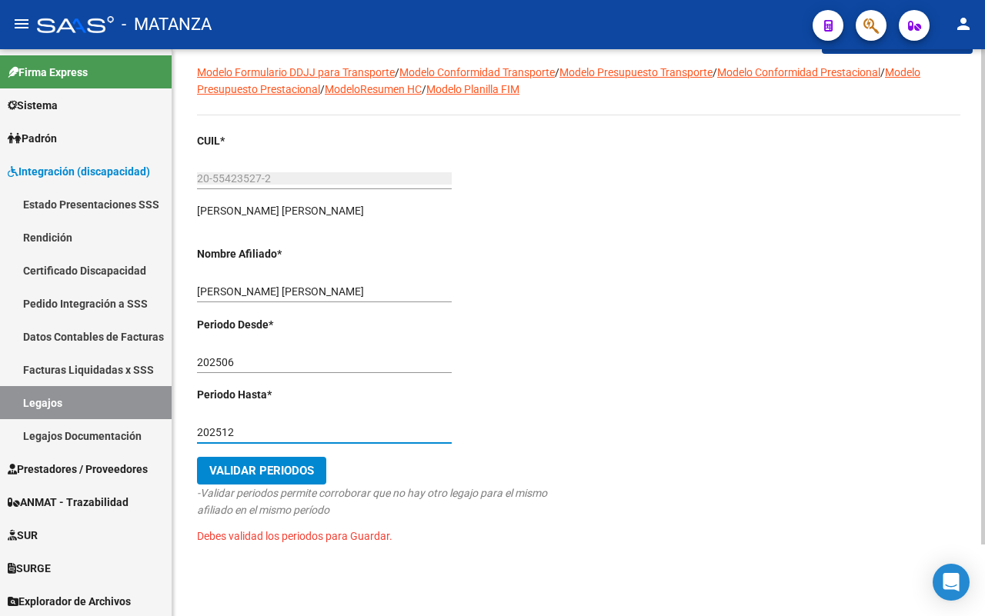
scroll to position [81, 0]
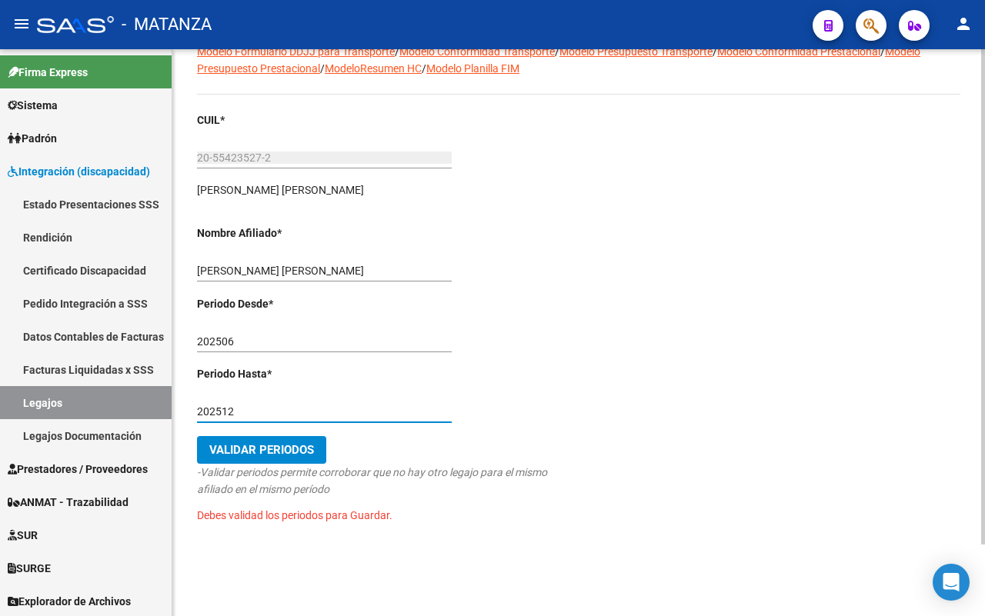
type input "202512"
drag, startPoint x: 287, startPoint y: 448, endPoint x: 323, endPoint y: 443, distance: 36.5
click at [289, 447] on span "Validar Periodos" at bounding box center [261, 450] width 105 height 14
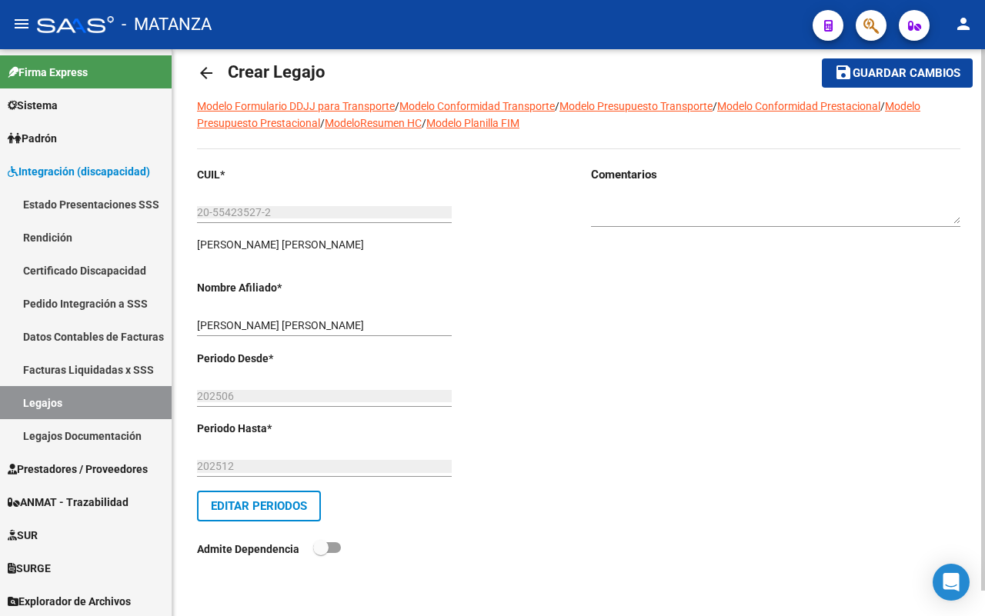
scroll to position [0, 0]
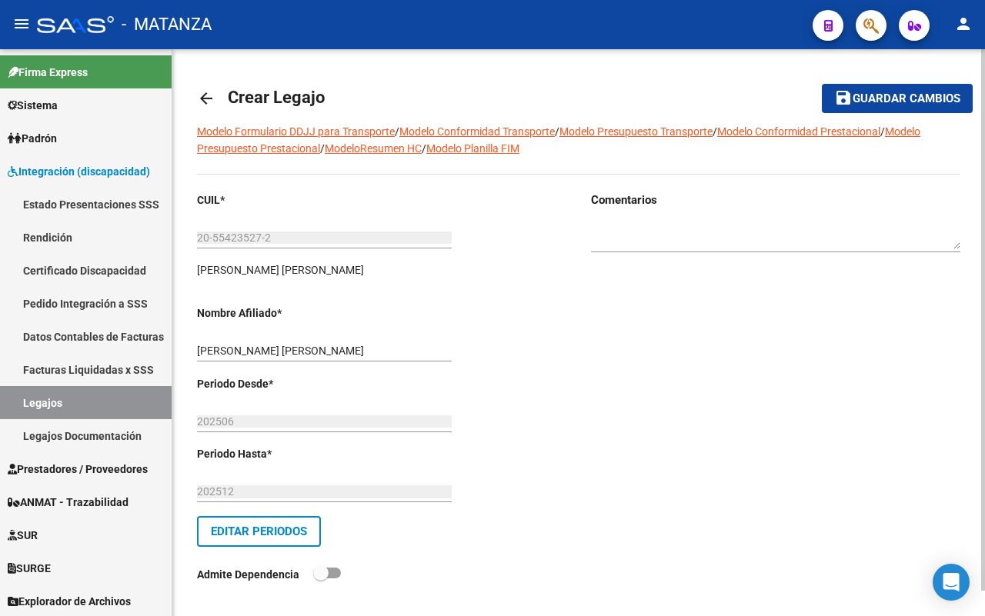
click at [902, 98] on span "Guardar cambios" at bounding box center [907, 99] width 108 height 14
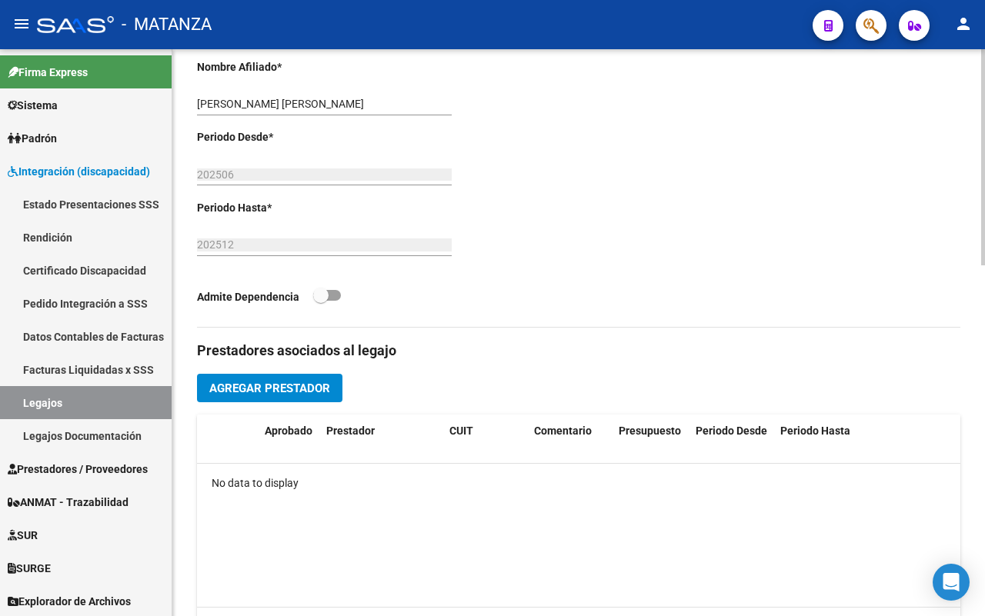
scroll to position [481, 0]
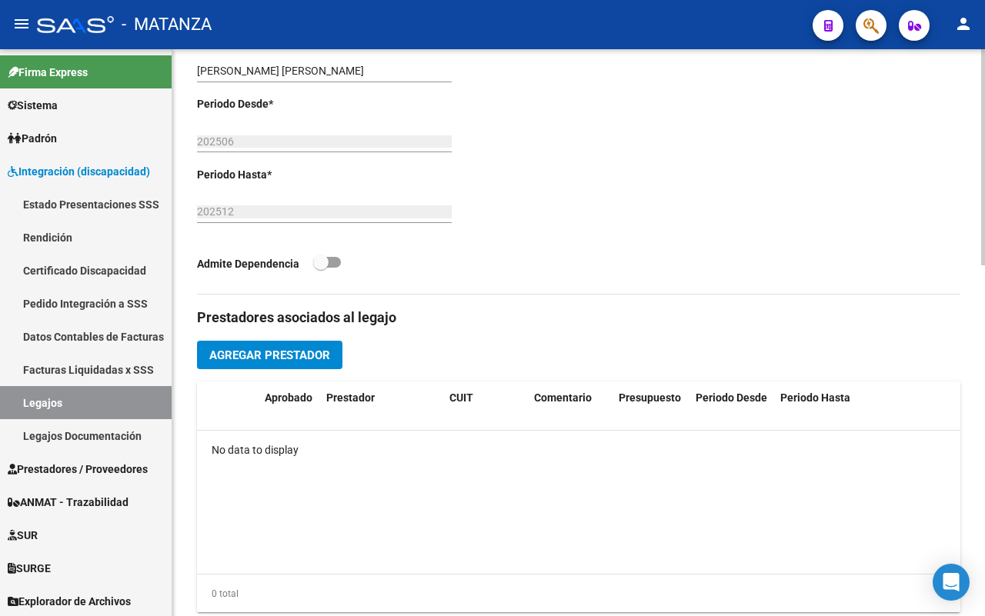
click at [267, 362] on span "Agregar Prestador" at bounding box center [269, 356] width 121 height 14
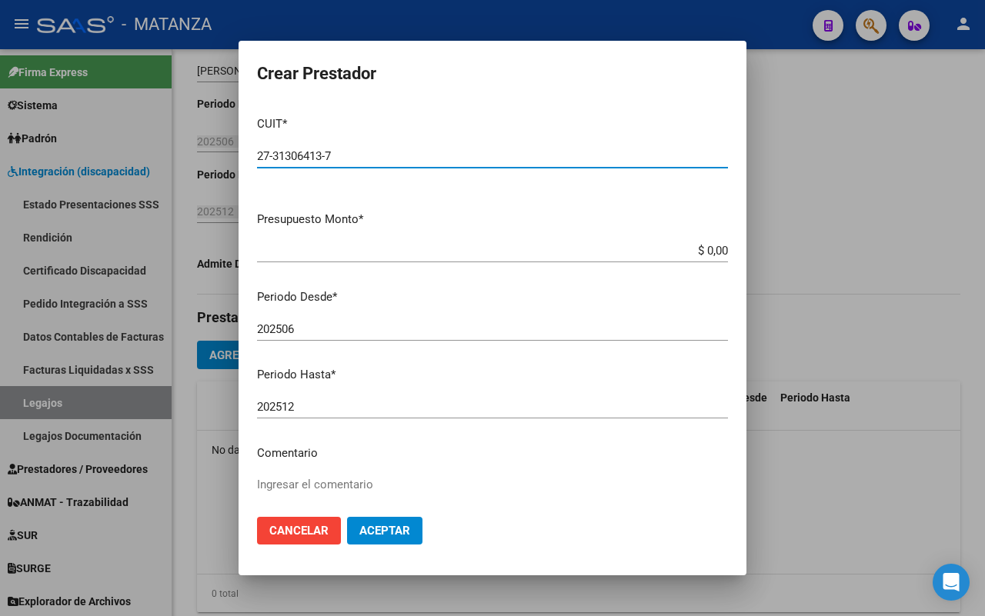
type input "27-31306413-7"
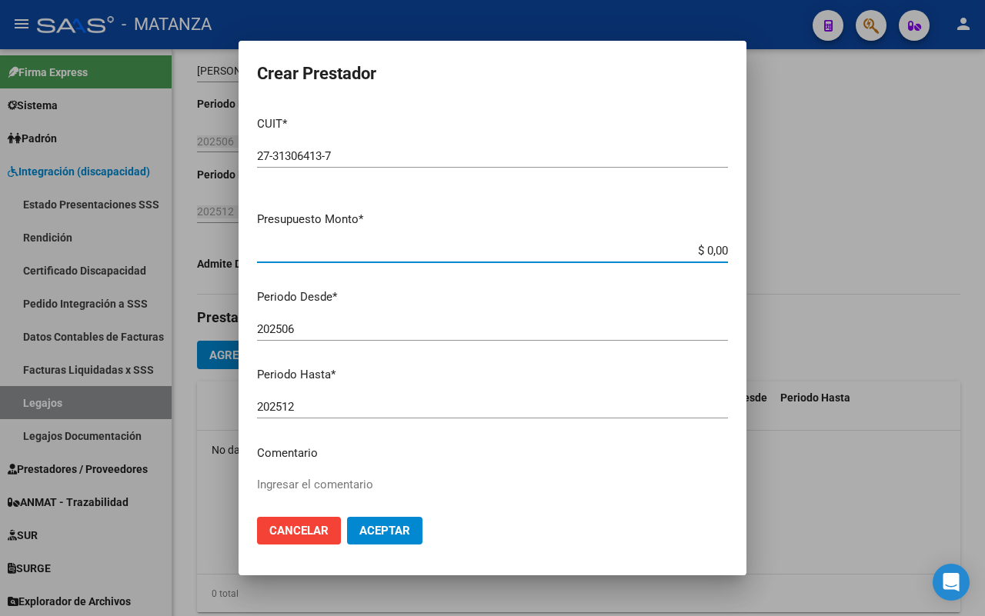
click at [709, 249] on input "$ 0,00" at bounding box center [492, 251] width 471 height 14
type input "$ 98.964,88"
click at [304, 329] on input "202506" at bounding box center [492, 329] width 471 height 14
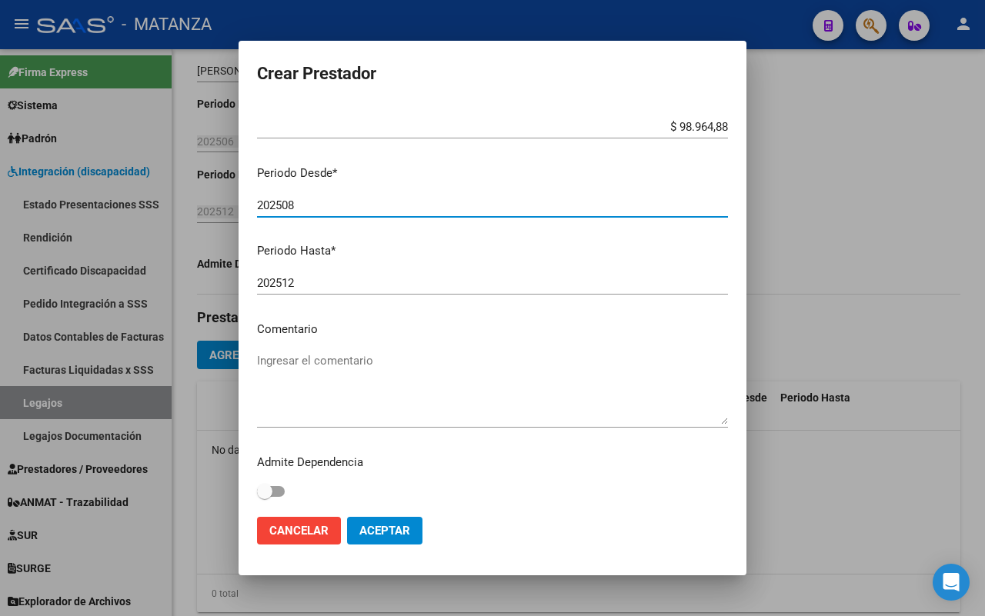
scroll to position [125, 0]
type input "202508"
click at [339, 370] on textarea "Ingresar el comentario" at bounding box center [492, 387] width 471 height 72
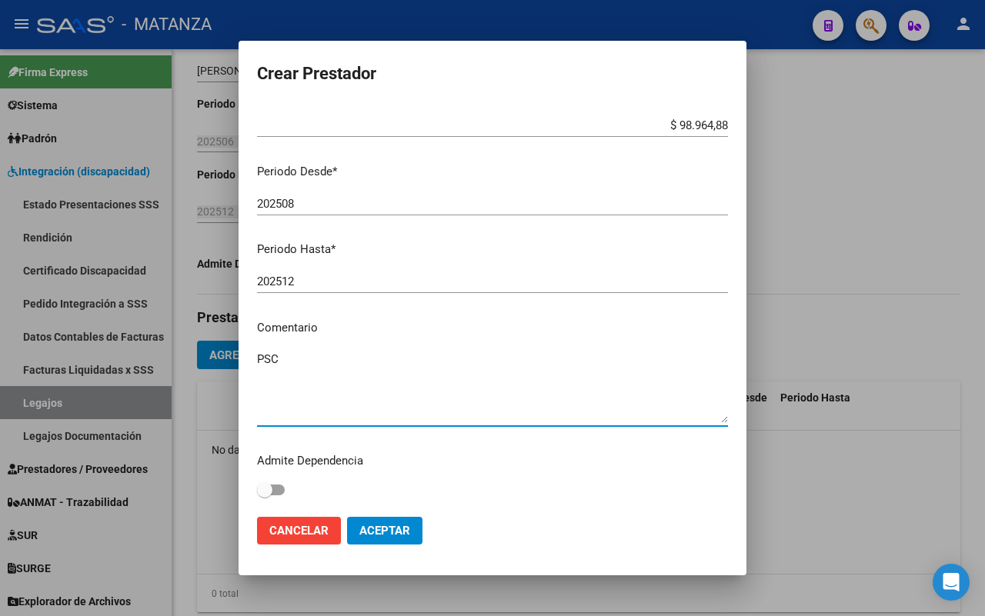
type textarea "PSC"
drag, startPoint x: 385, startPoint y: 526, endPoint x: 529, endPoint y: 483, distance: 150.7
click at [385, 525] on span "Aceptar" at bounding box center [384, 531] width 51 height 14
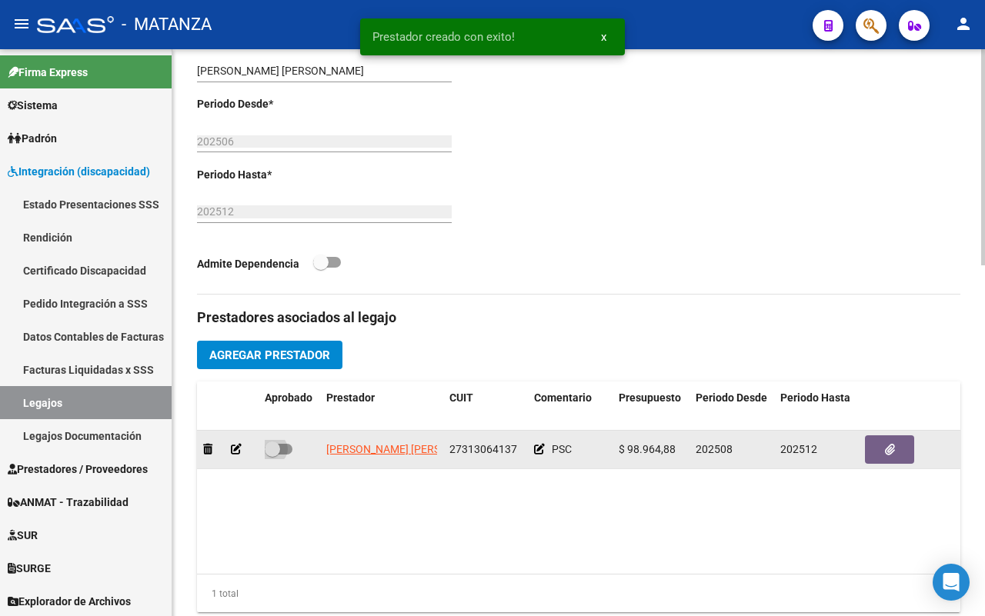
click at [290, 455] on span at bounding box center [279, 449] width 28 height 11
click at [272, 455] on input "checkbox" at bounding box center [272, 455] width 1 height 1
checkbox input "true"
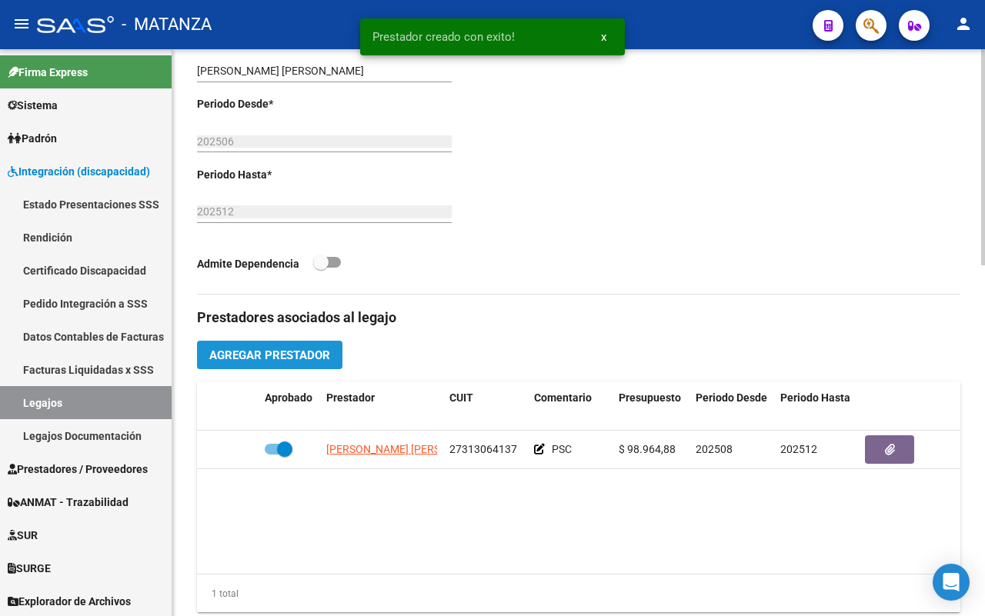
click at [310, 369] on button "Agregar Prestador" at bounding box center [269, 355] width 145 height 28
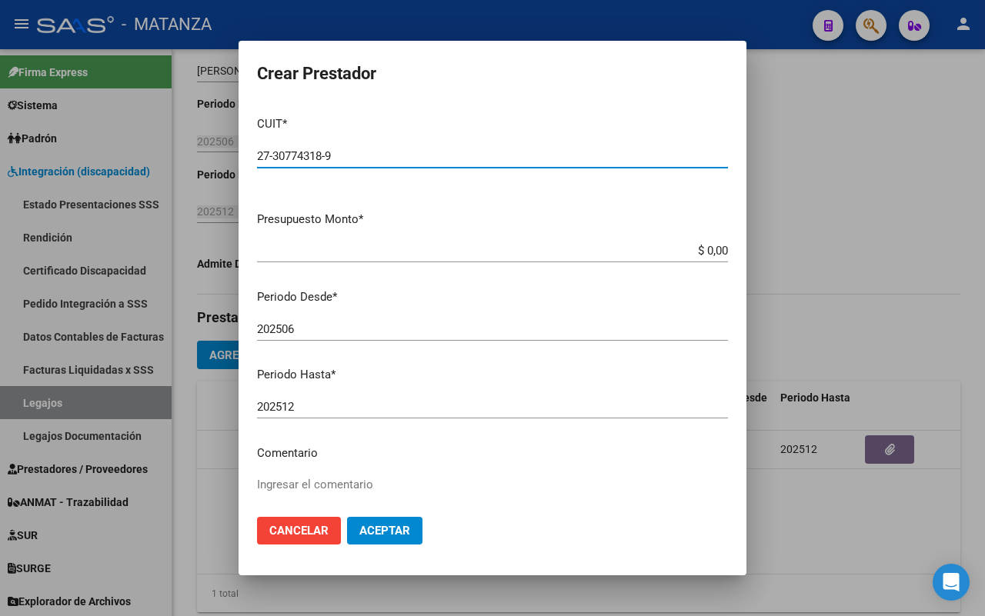
type input "27-30774318-9"
click at [716, 249] on app-form-text-field "Presupuesto Monto * $ 0,00 Ingresar el monto" at bounding box center [498, 235] width 483 height 48
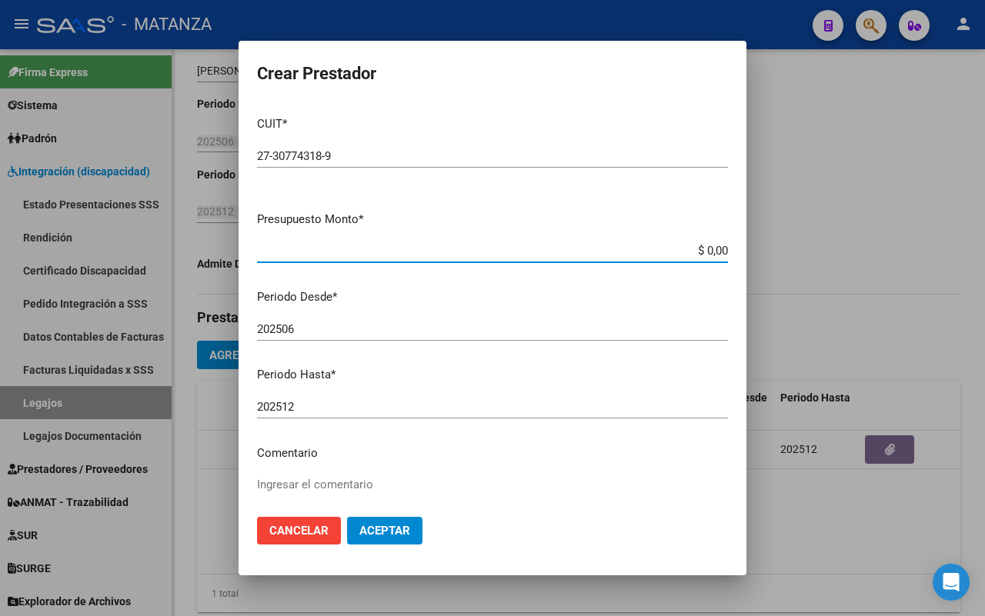
click at [712, 248] on input "$ 0,00" at bounding box center [492, 251] width 471 height 14
type input "$ 98.964,88"
click at [375, 318] on div "202506 Ingresar el periodo" at bounding box center [492, 329] width 471 height 23
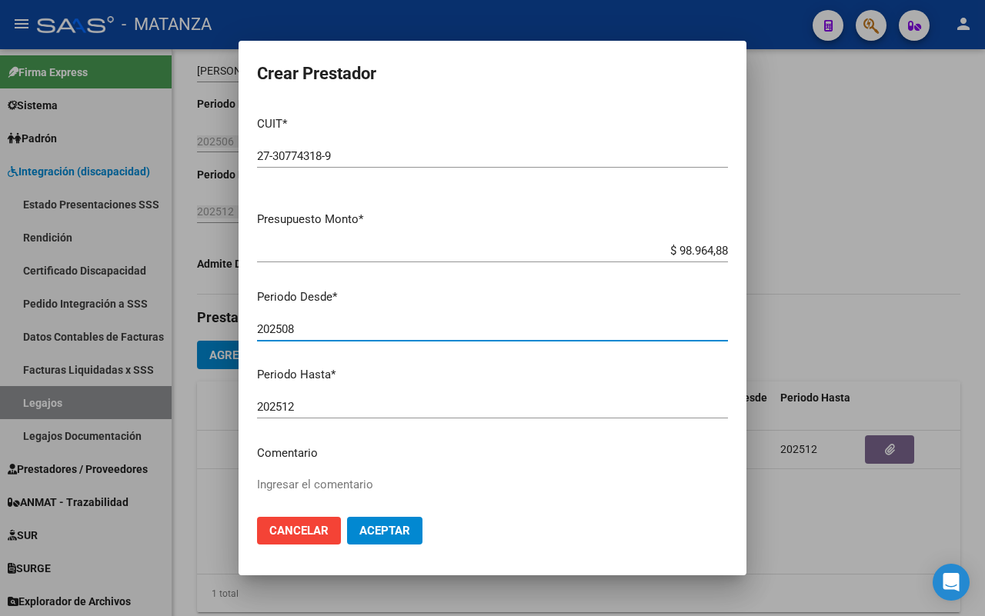
type input "202508"
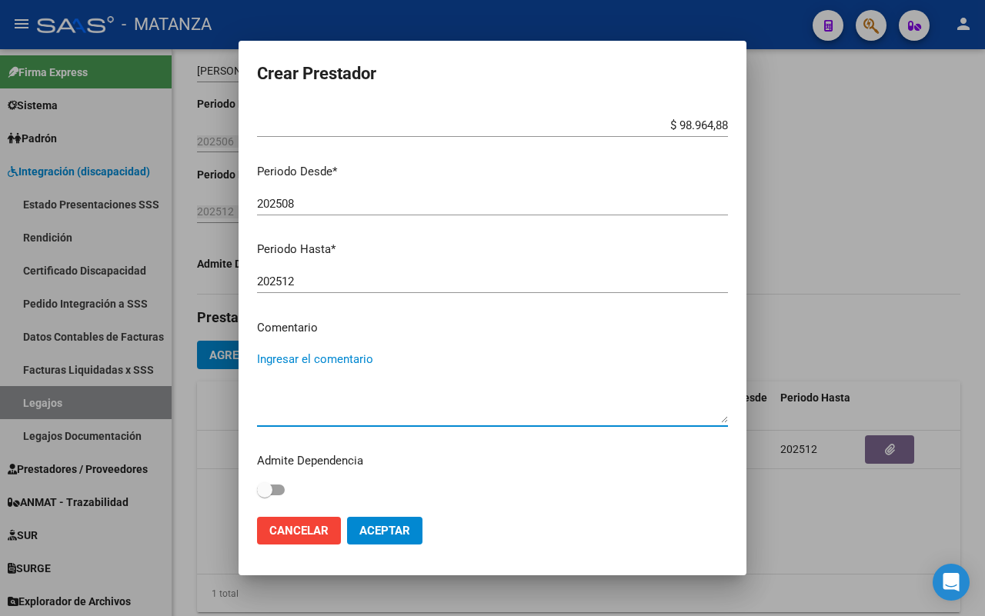
click at [359, 378] on textarea "Ingresar el comentario" at bounding box center [492, 387] width 471 height 72
type textarea "PSP"
drag, startPoint x: 385, startPoint y: 532, endPoint x: 404, endPoint y: 531, distance: 19.3
click at [386, 532] on span "Aceptar" at bounding box center [384, 531] width 51 height 14
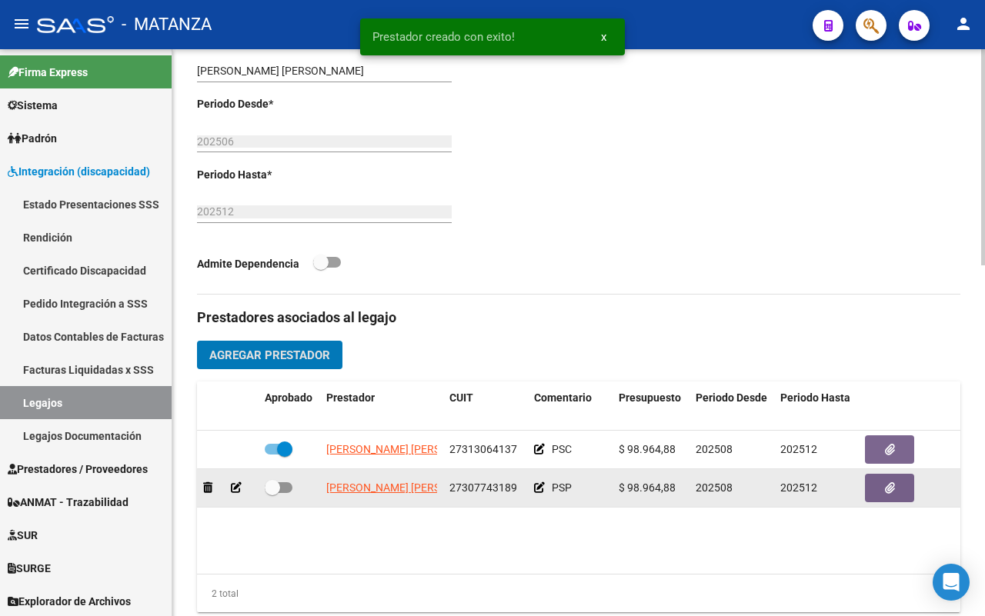
click at [289, 493] on span at bounding box center [279, 487] width 28 height 11
click at [272, 494] on input "checkbox" at bounding box center [272, 493] width 1 height 1
checkbox input "true"
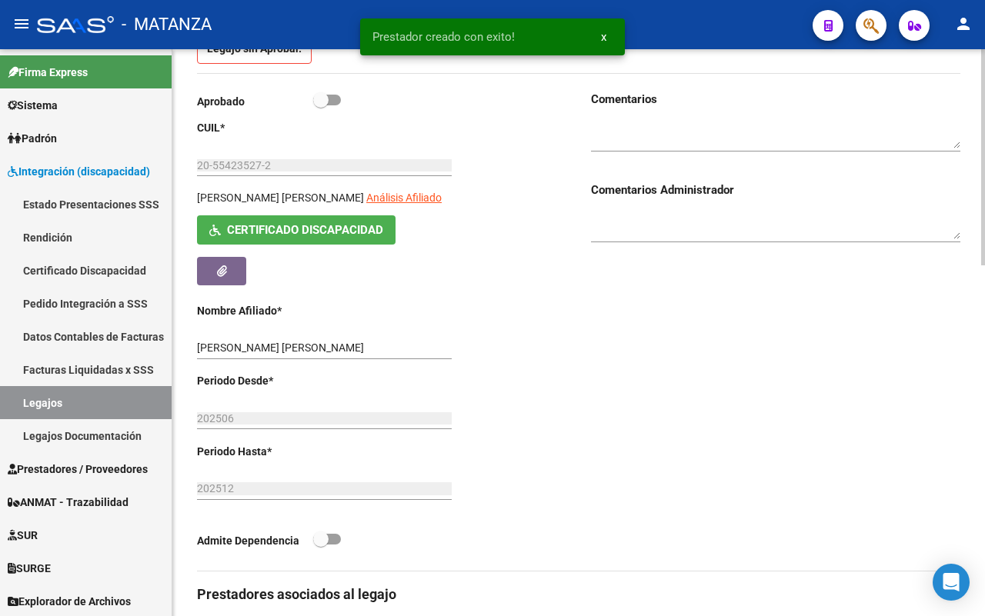
scroll to position [96, 0]
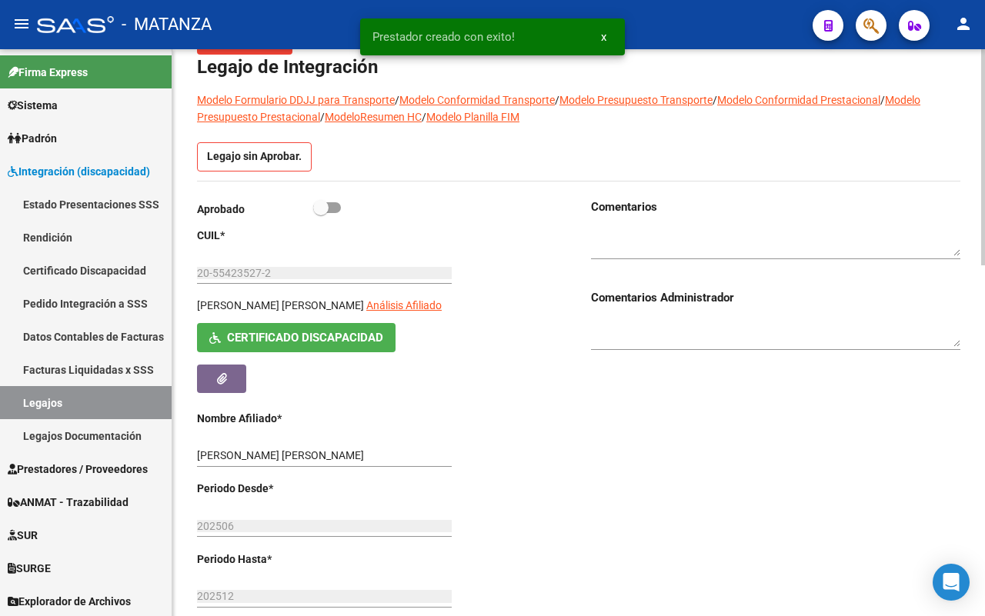
click at [339, 205] on span at bounding box center [327, 207] width 28 height 11
click at [321, 213] on input "checkbox" at bounding box center [320, 213] width 1 height 1
checkbox input "true"
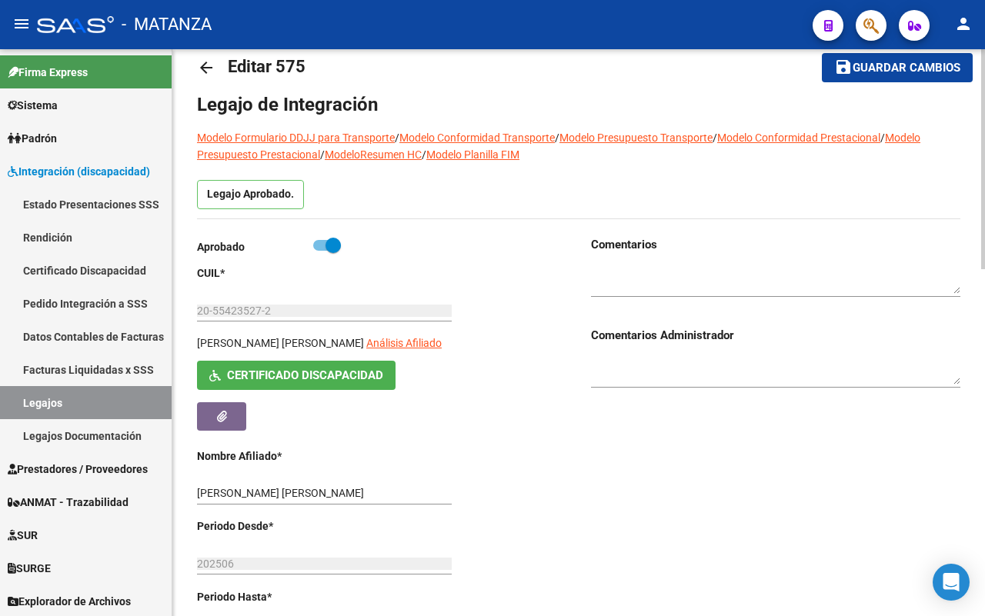
scroll to position [0, 0]
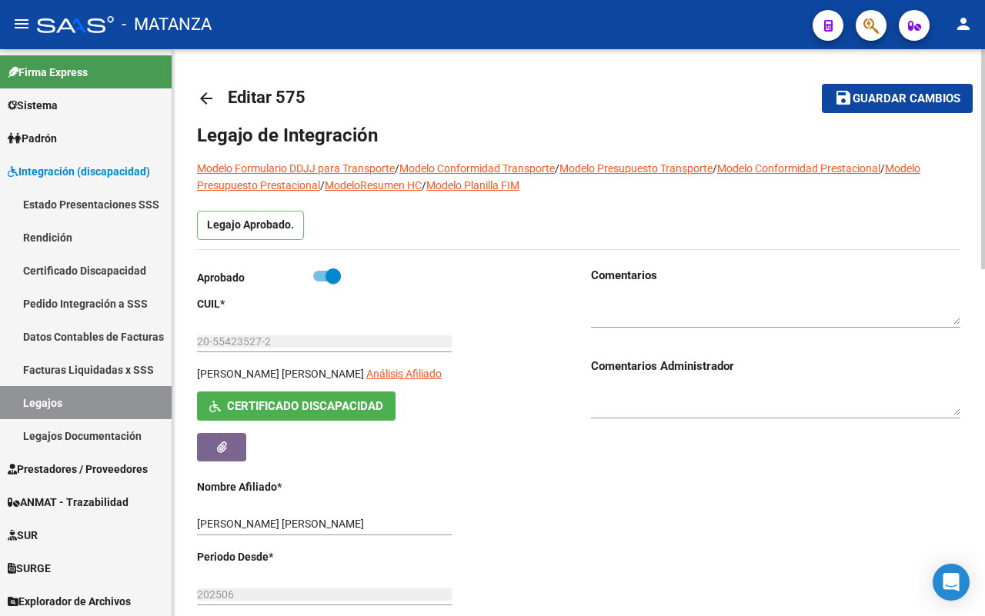
click at [903, 98] on span "Guardar cambios" at bounding box center [907, 99] width 108 height 14
click at [201, 102] on mat-icon "arrow_back" at bounding box center [206, 98] width 18 height 18
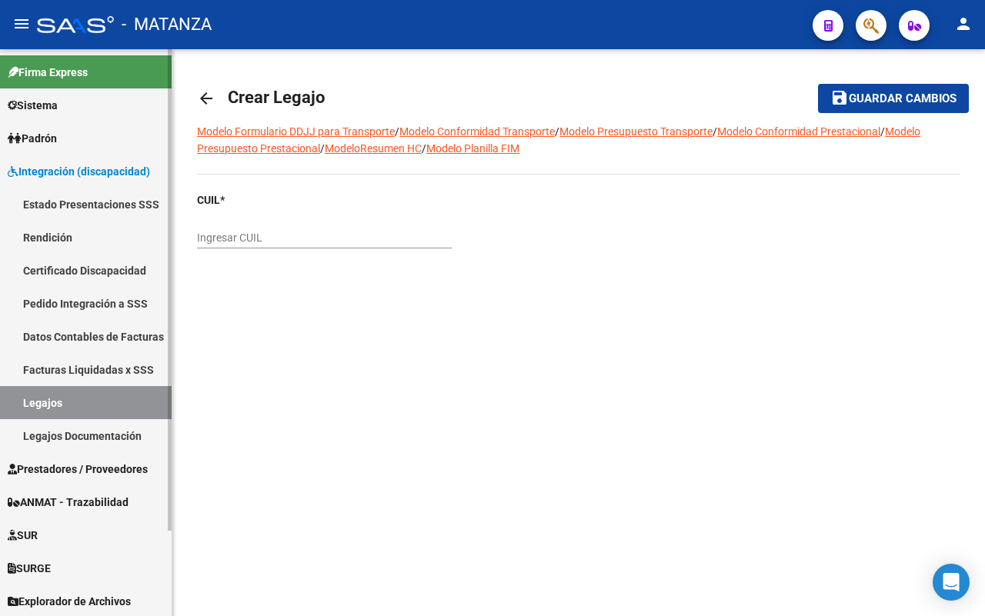
drag, startPoint x: 209, startPoint y: 98, endPoint x: 28, endPoint y: 335, distance: 298.2
click at [208, 97] on mat-icon "arrow_back" at bounding box center [206, 98] width 18 height 18
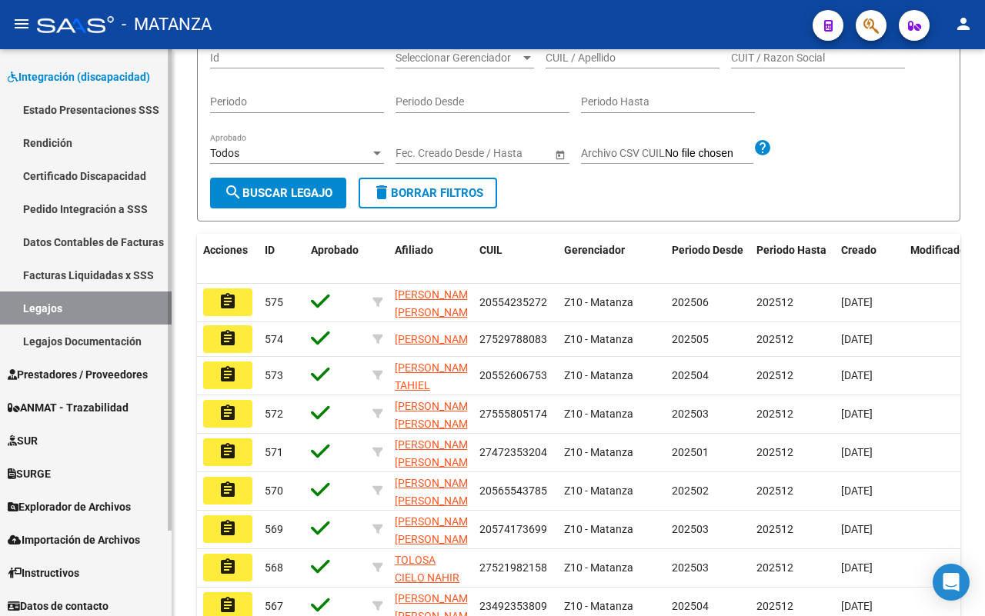
scroll to position [100, 0]
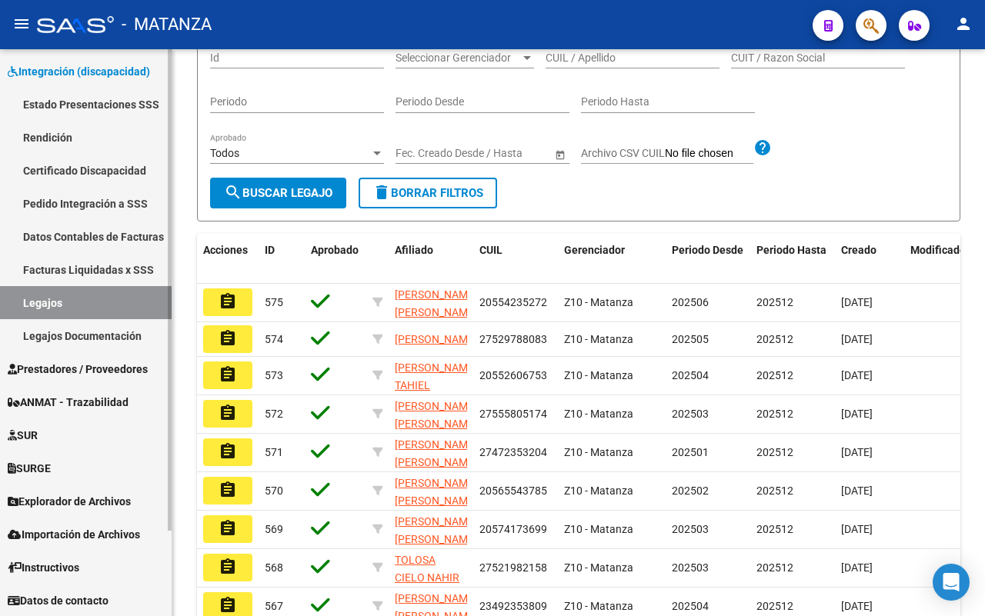
click at [82, 369] on span "Prestadores / Proveedores" at bounding box center [78, 369] width 140 height 17
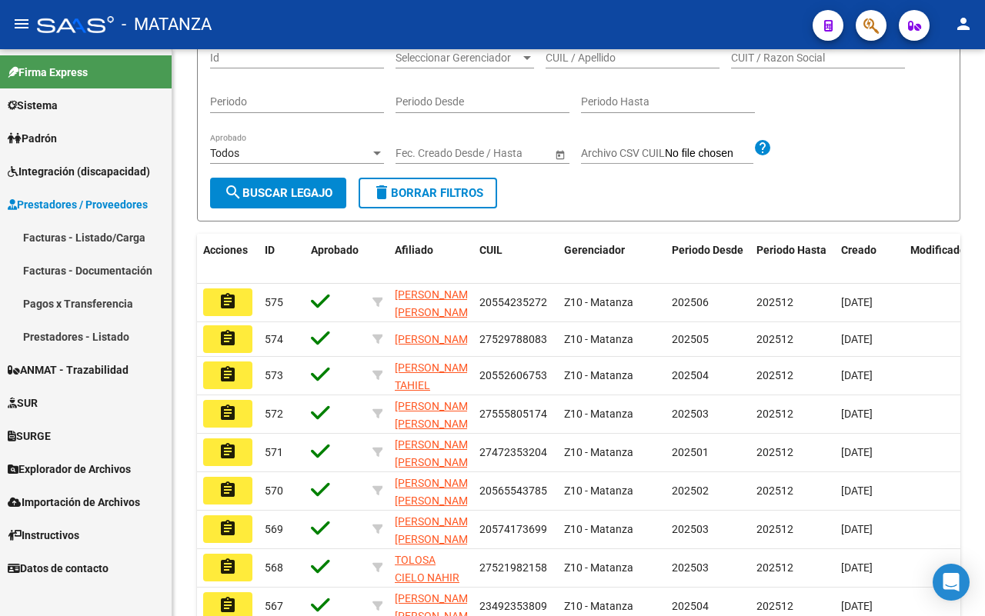
scroll to position [0, 0]
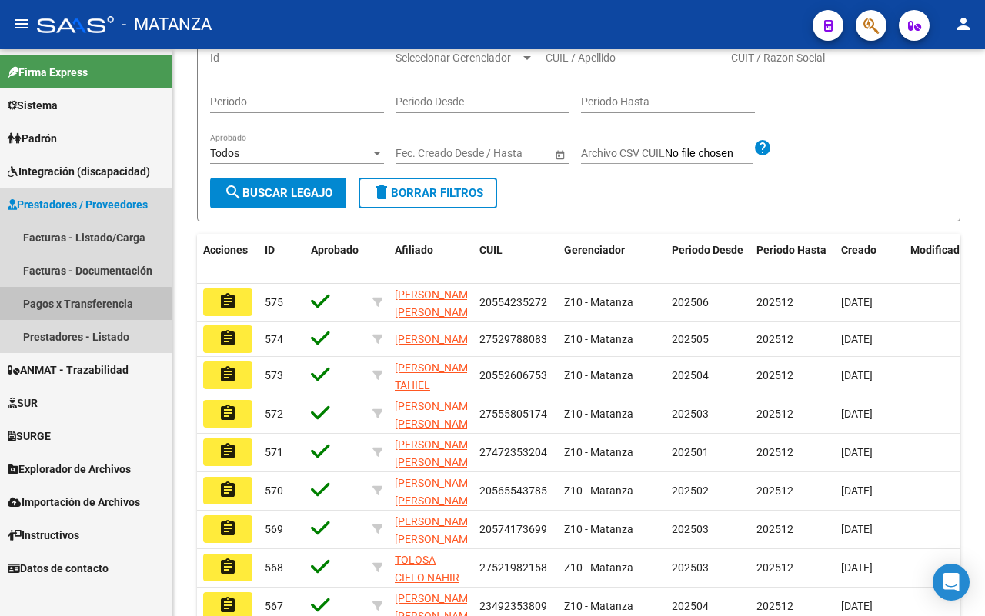
click at [68, 305] on link "Pagos x Transferencia" at bounding box center [86, 303] width 172 height 33
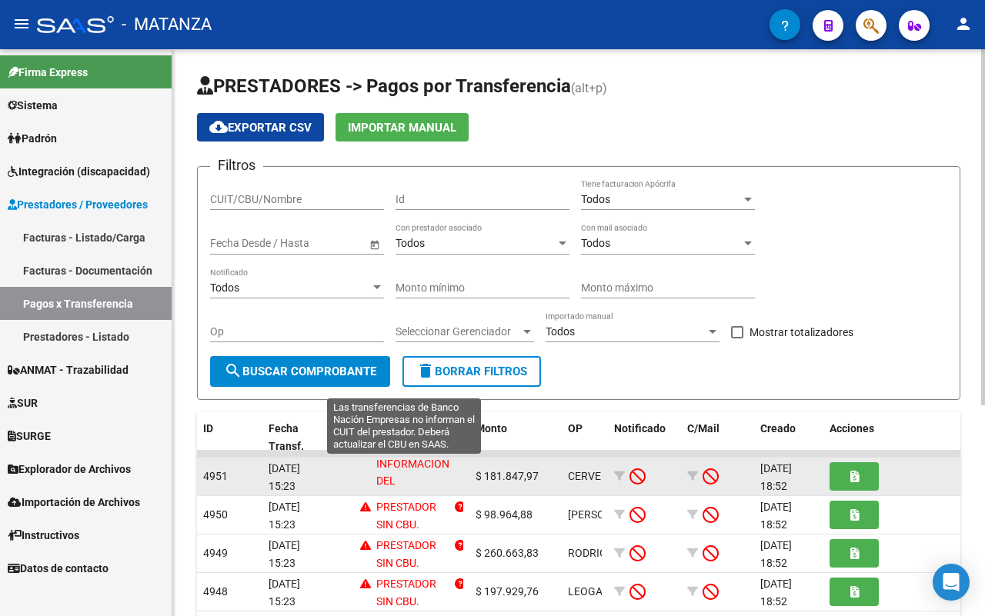
scroll to position [82, 0]
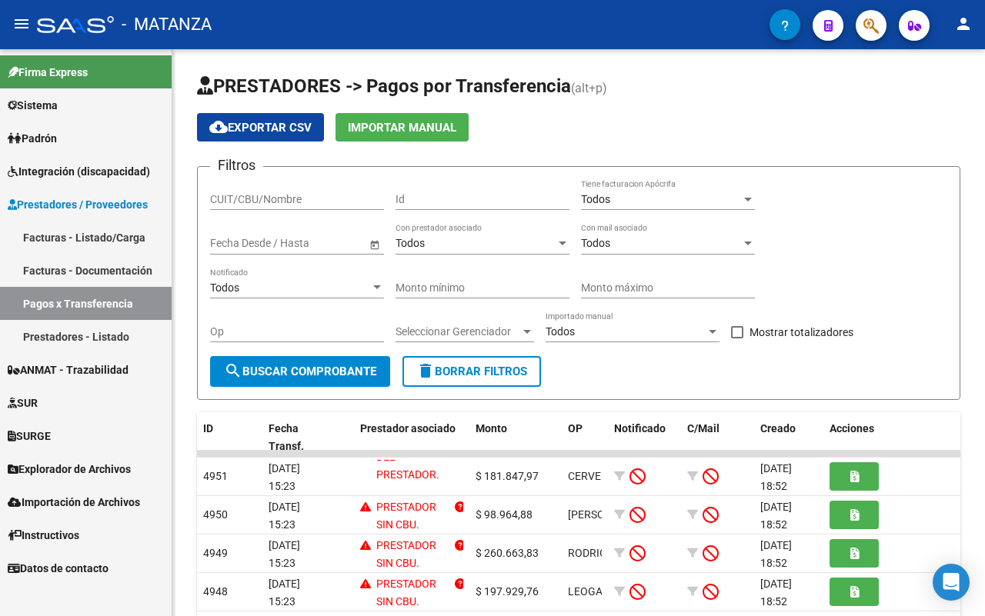
click at [31, 301] on link "Pagos x Transferencia" at bounding box center [86, 303] width 172 height 33
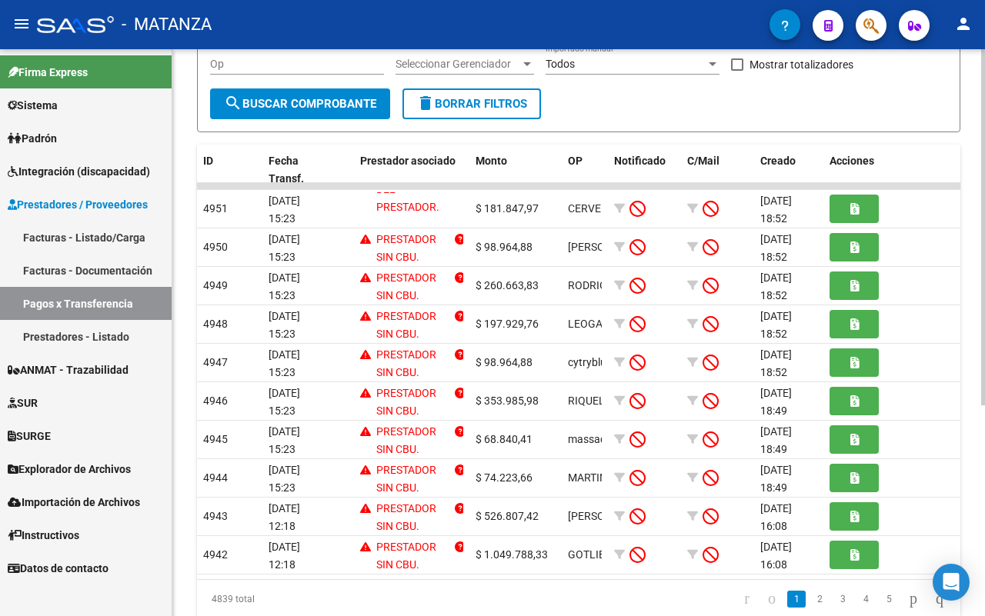
scroll to position [289, 0]
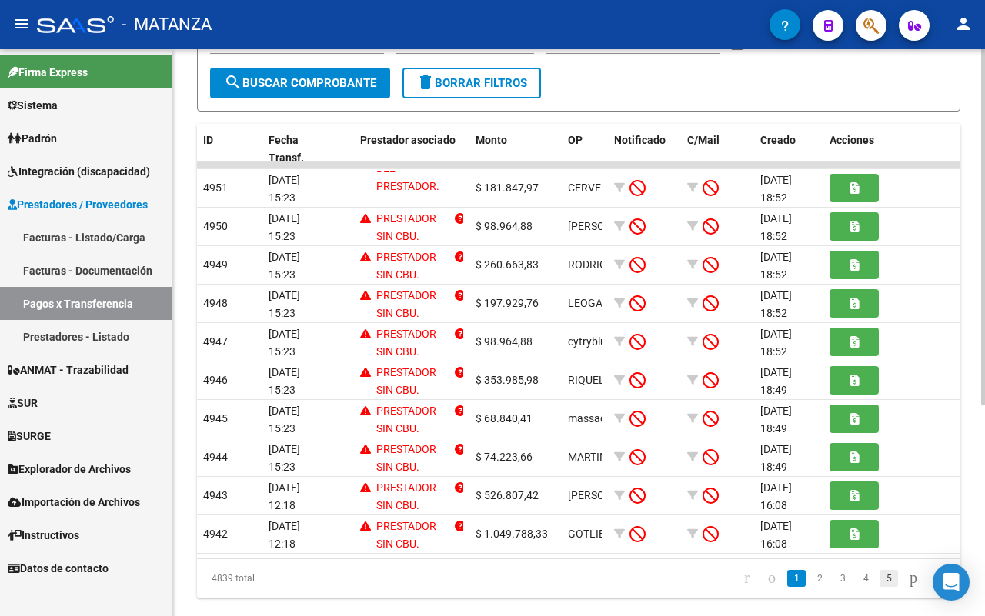
click at [879, 587] on link "5" at bounding box center [888, 578] width 18 height 17
click at [907, 587] on icon "go to next page" at bounding box center [913, 578] width 12 height 18
click at [879, 587] on link "8" at bounding box center [888, 578] width 18 height 17
click at [878, 587] on link "10" at bounding box center [888, 578] width 20 height 17
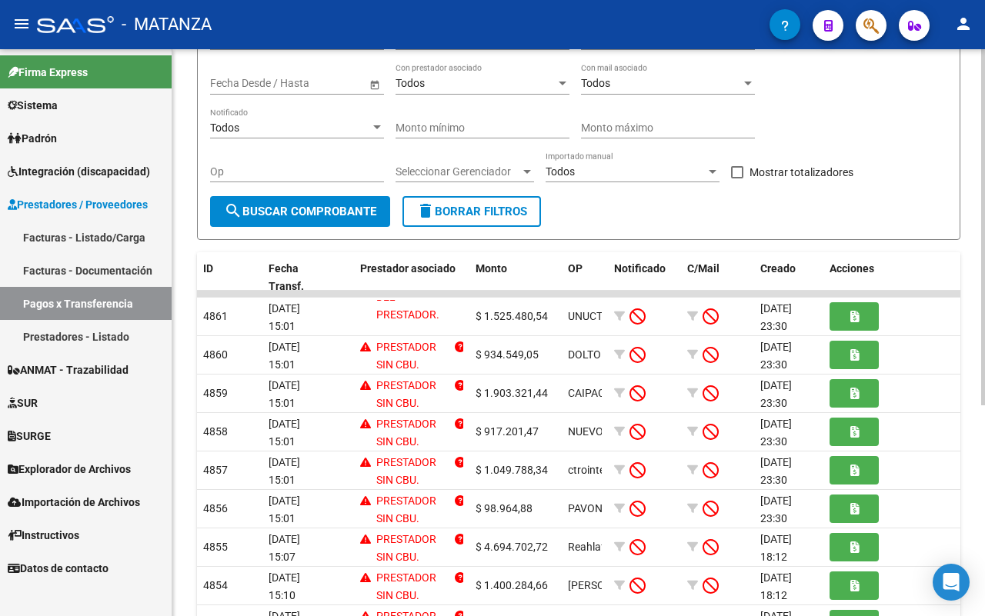
scroll to position [0, 0]
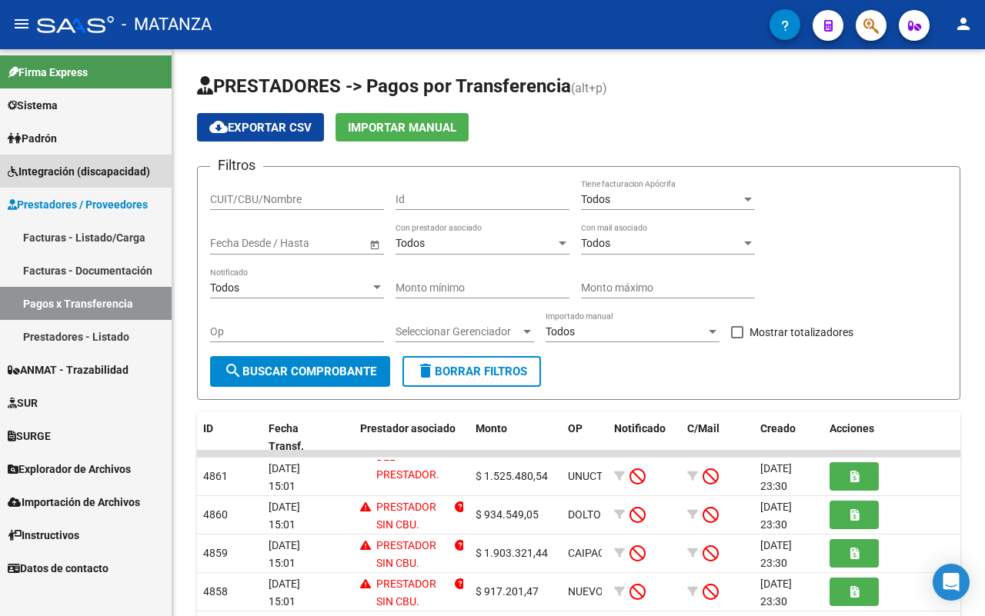
click at [117, 181] on link "Integración (discapacidad)" at bounding box center [86, 171] width 172 height 33
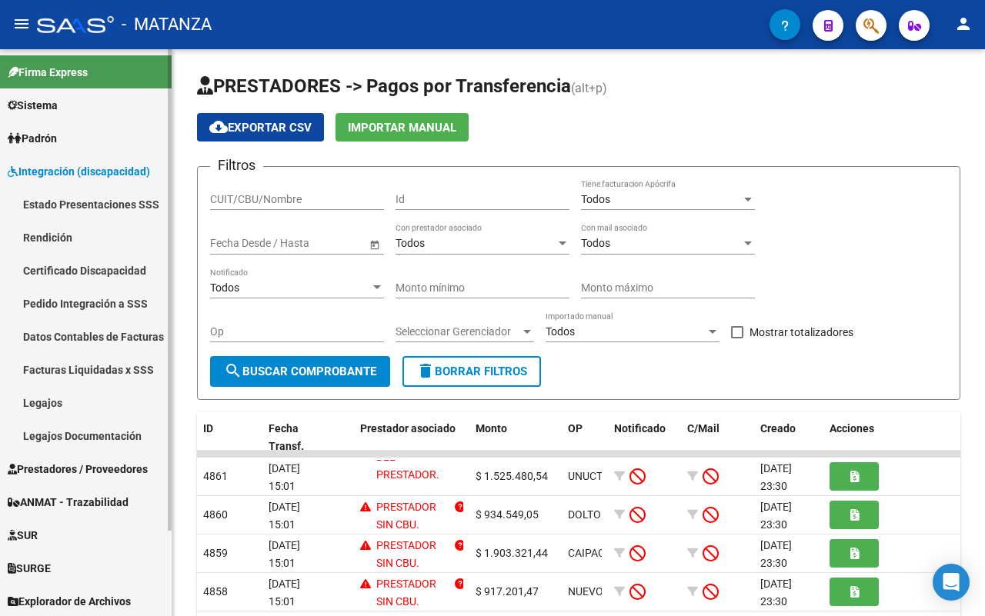
click at [83, 397] on link "Legajos" at bounding box center [86, 402] width 172 height 33
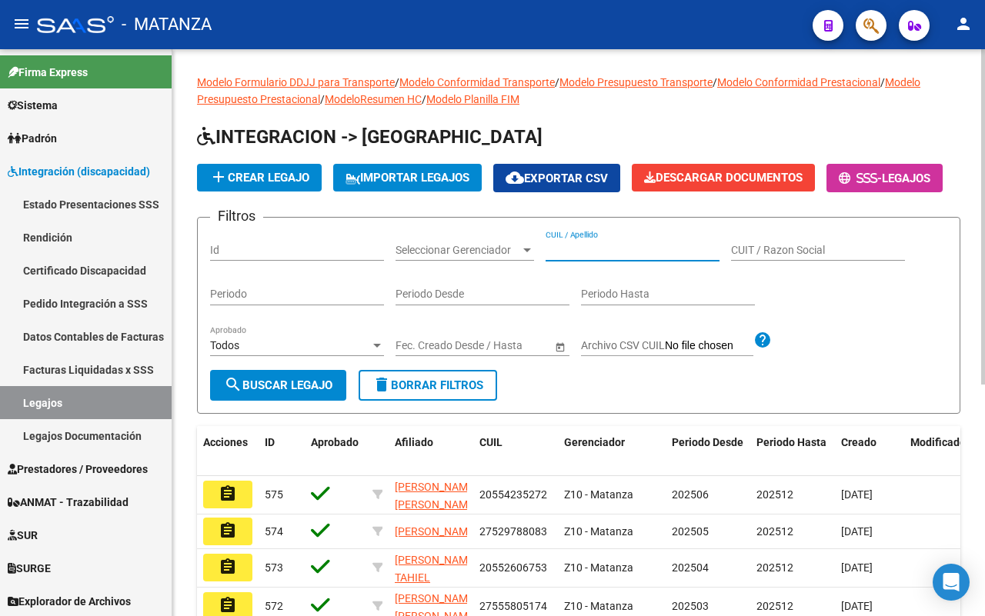
click at [602, 257] on input "CUIL / Apellido" at bounding box center [633, 250] width 174 height 13
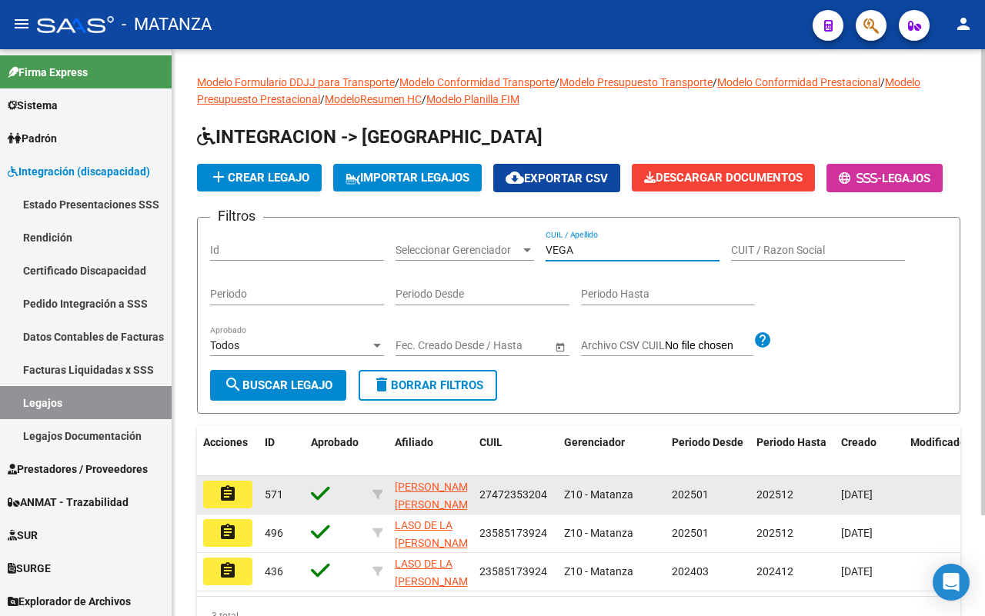
type input "VEGA"
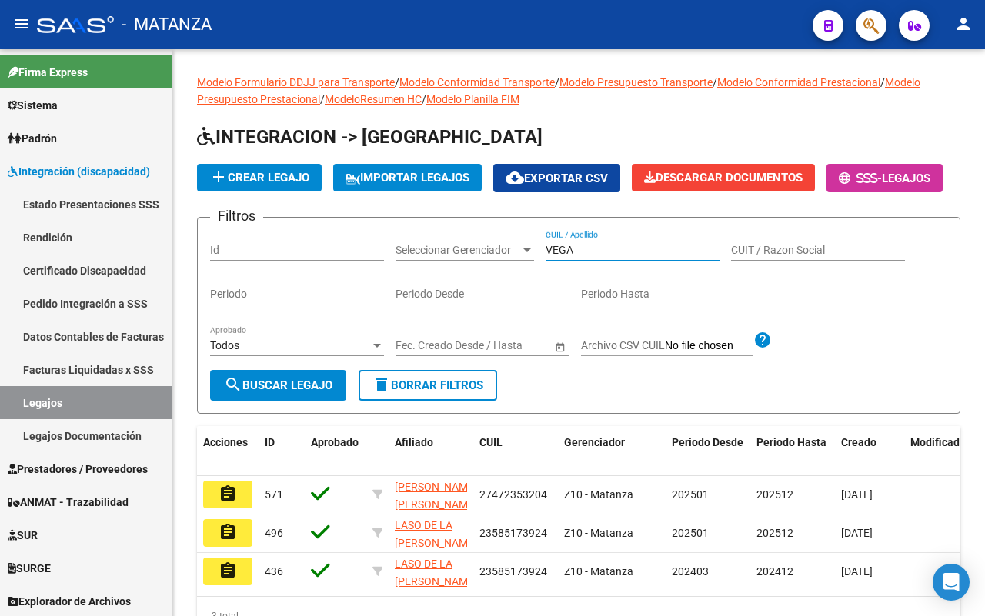
drag, startPoint x: 221, startPoint y: 536, endPoint x: 200, endPoint y: 506, distance: 35.9
click at [221, 503] on mat-icon "assignment" at bounding box center [228, 494] width 18 height 18
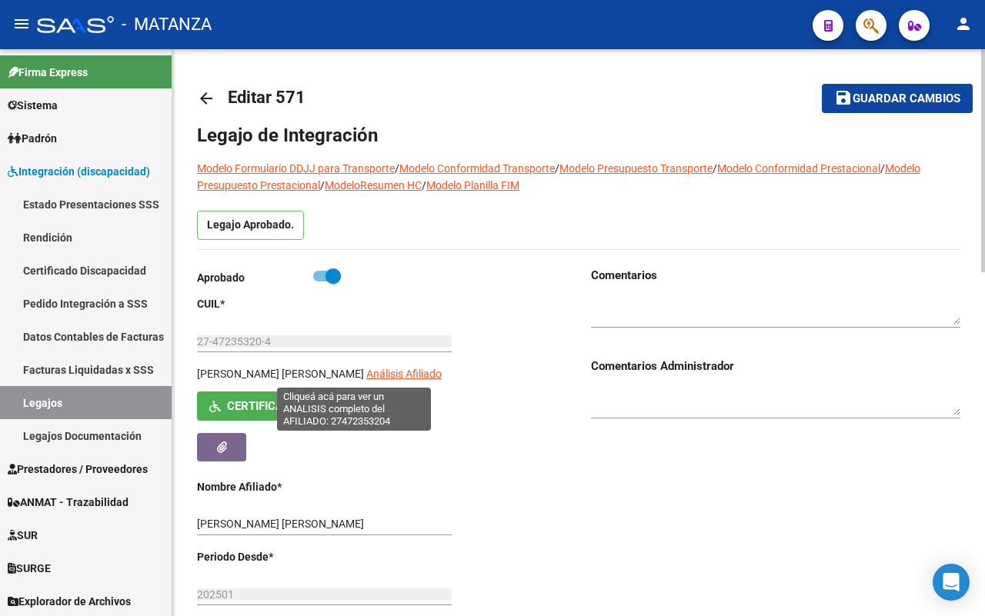
click at [366, 375] on span "Análisis Afiliado" at bounding box center [403, 374] width 75 height 12
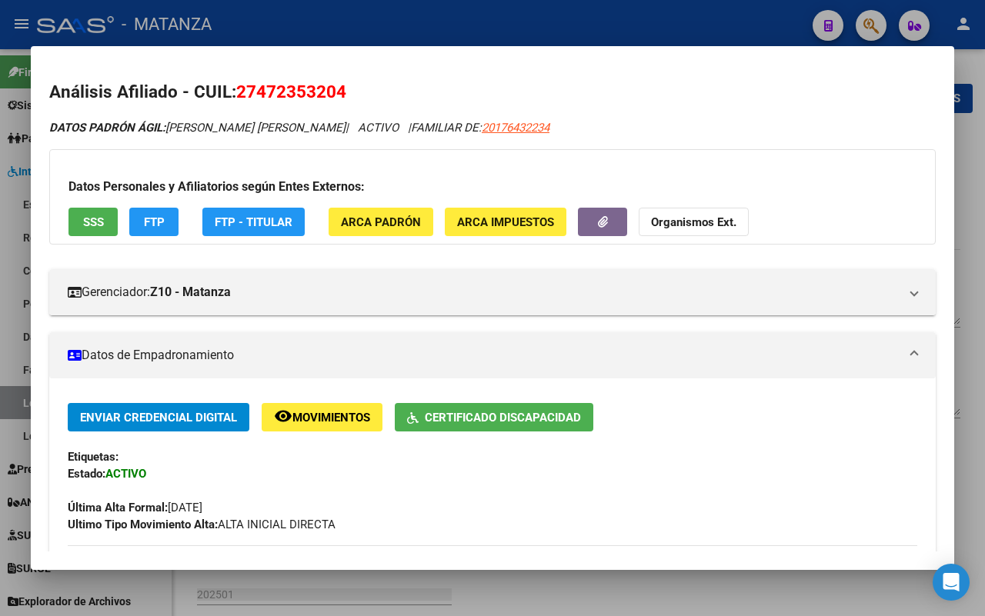
click at [155, 585] on div at bounding box center [492, 308] width 985 height 616
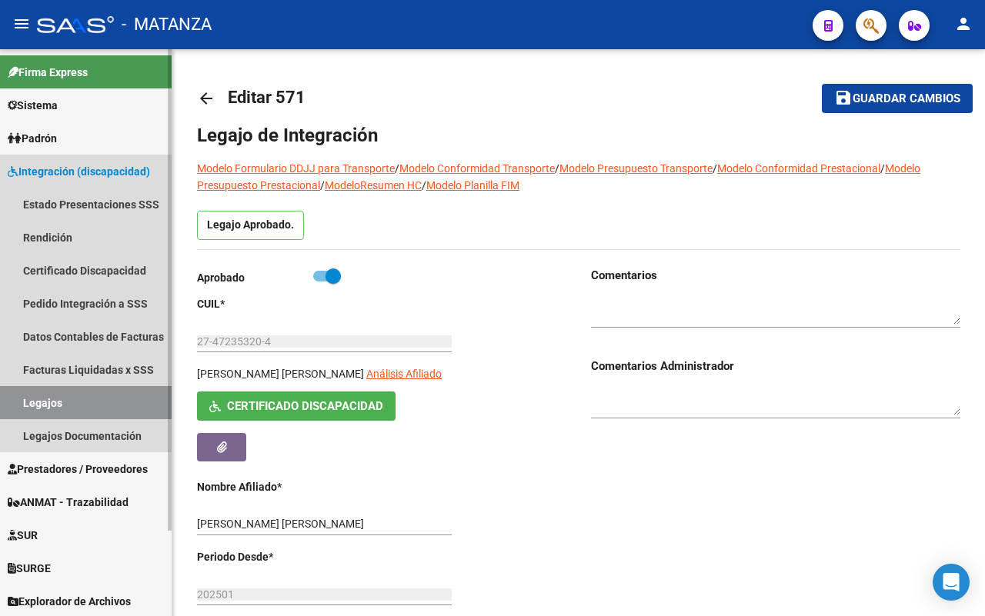
click at [82, 171] on span "Integración (discapacidad)" at bounding box center [79, 171] width 142 height 17
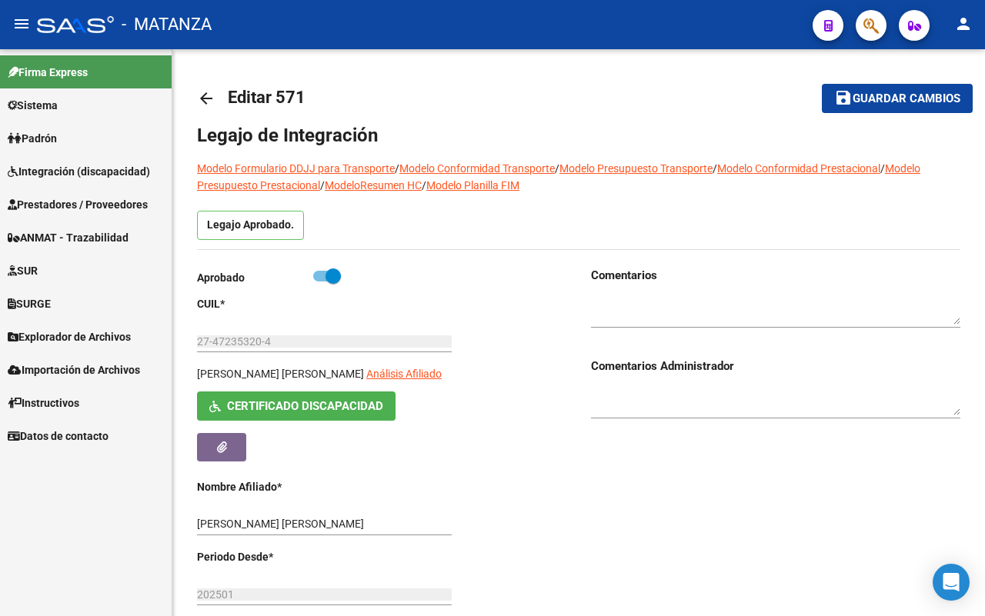
click at [81, 199] on span "Prestadores / Proveedores" at bounding box center [78, 204] width 140 height 17
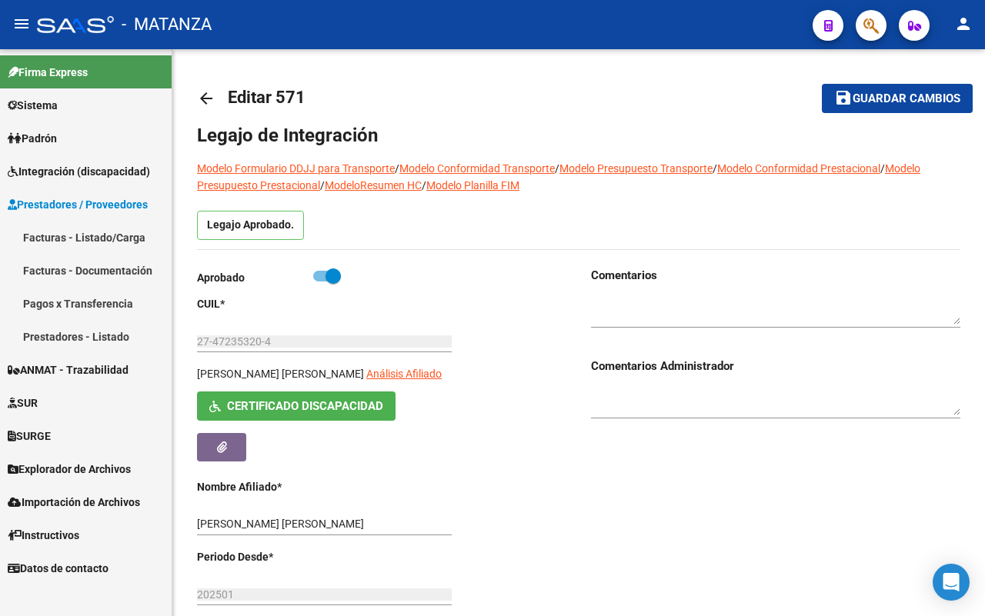
click at [78, 240] on link "Facturas - Listado/Carga" at bounding box center [86, 237] width 172 height 33
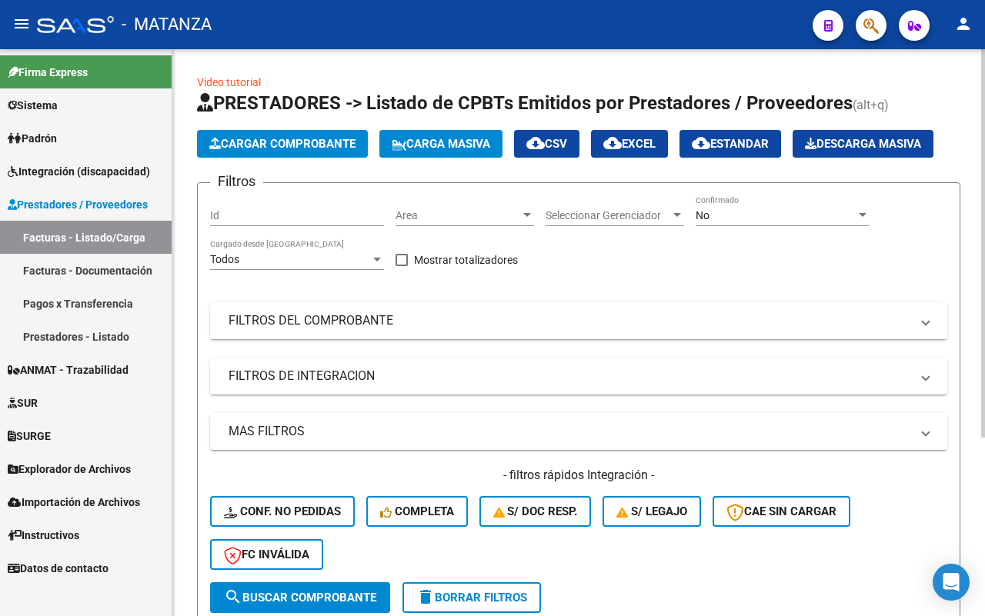
click at [469, 322] on mat-panel-title "FILTROS DEL COMPROBANTE" at bounding box center [570, 320] width 682 height 17
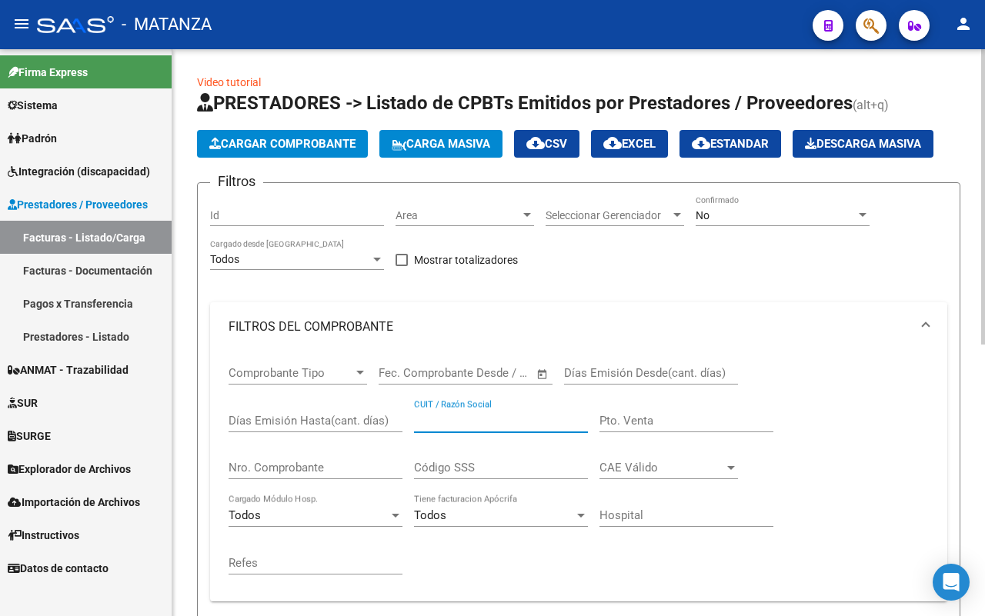
click at [449, 427] on input "CUIT / Razón Social" at bounding box center [501, 421] width 174 height 14
type input "[PERSON_NAME]"
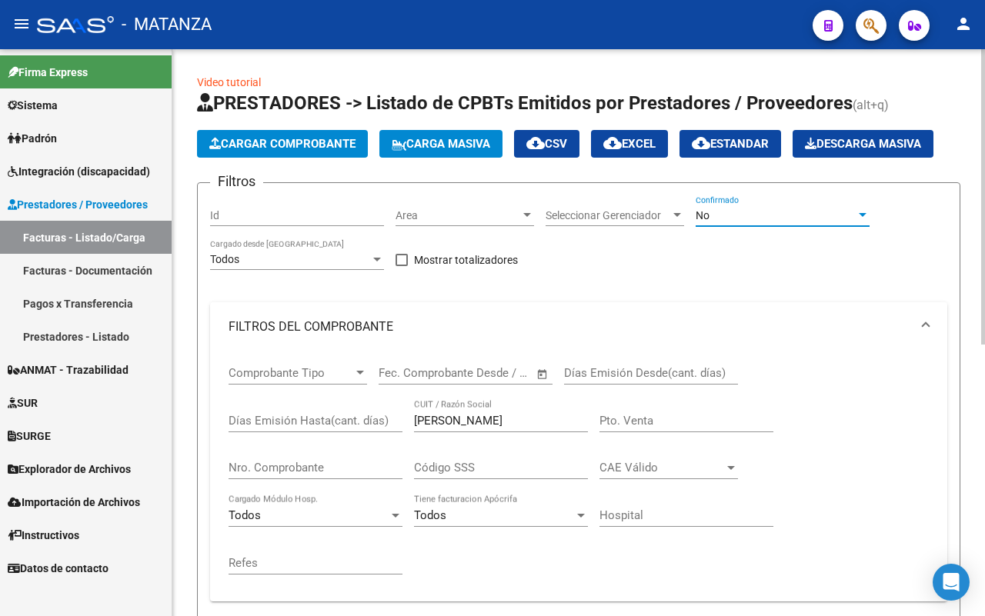
click at [767, 210] on div "No" at bounding box center [776, 215] width 160 height 13
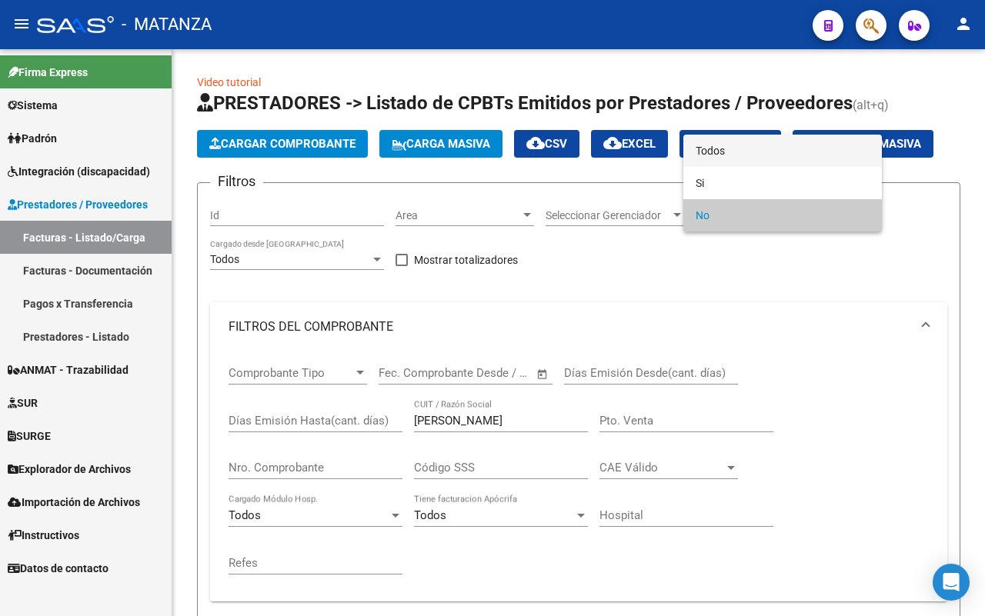
click at [756, 148] on span "Todos" at bounding box center [783, 151] width 174 height 32
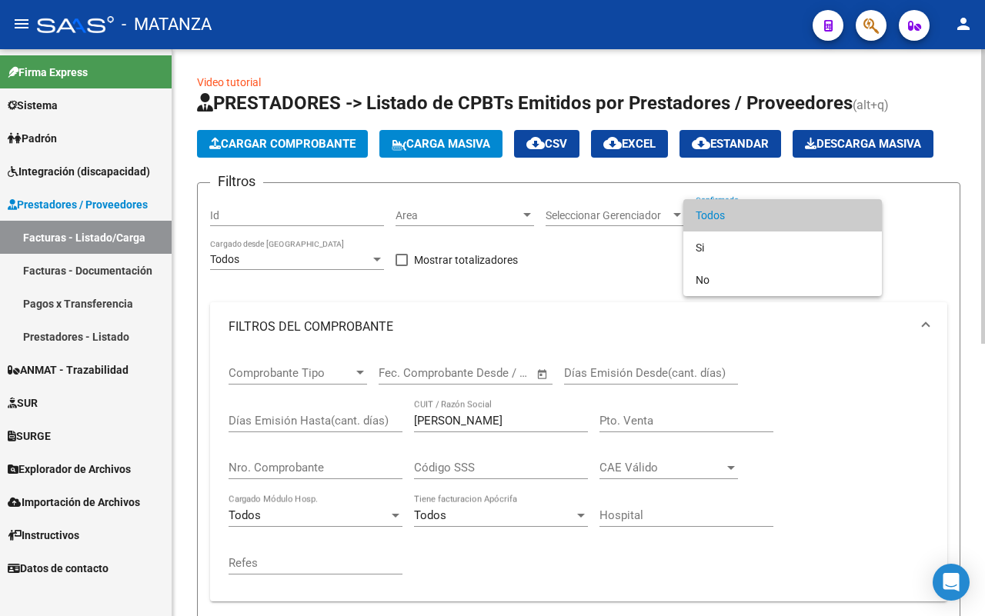
click at [716, 205] on span "Todos" at bounding box center [783, 215] width 174 height 32
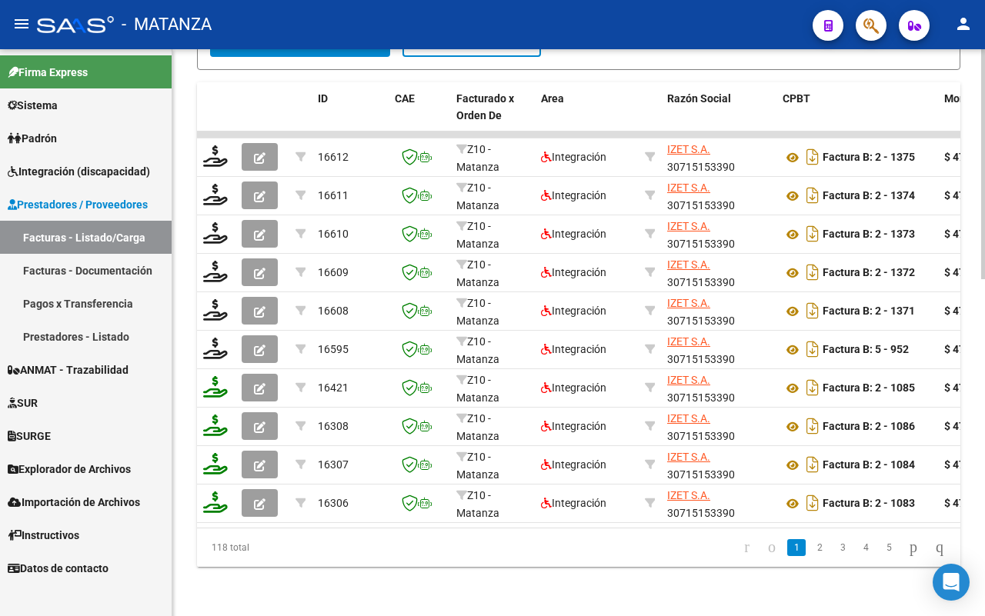
scroll to position [829, 0]
click at [810, 543] on link "2" at bounding box center [819, 547] width 18 height 17
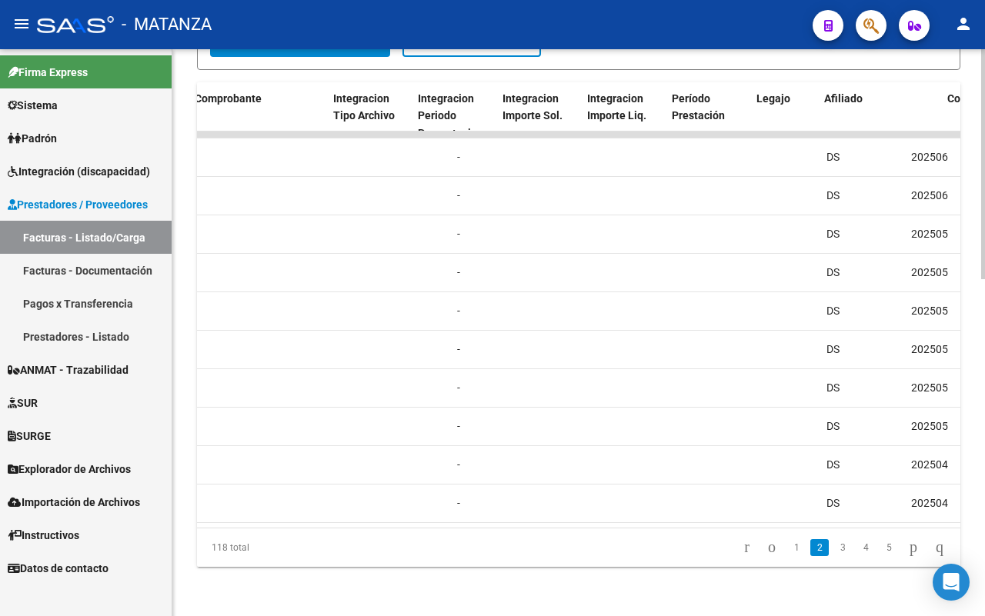
scroll to position [0, 1745]
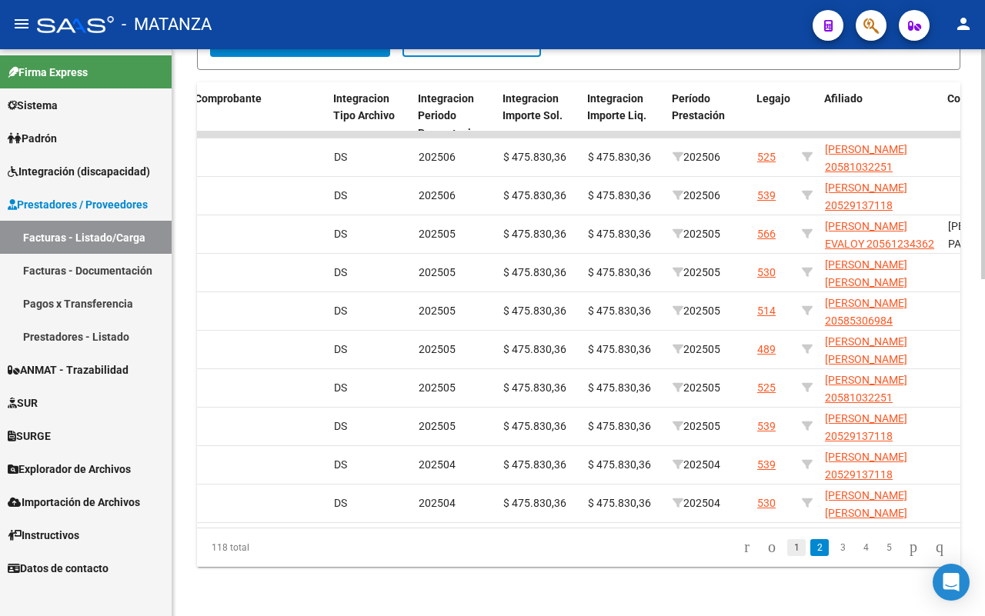
click at [787, 552] on link "1" at bounding box center [796, 547] width 18 height 17
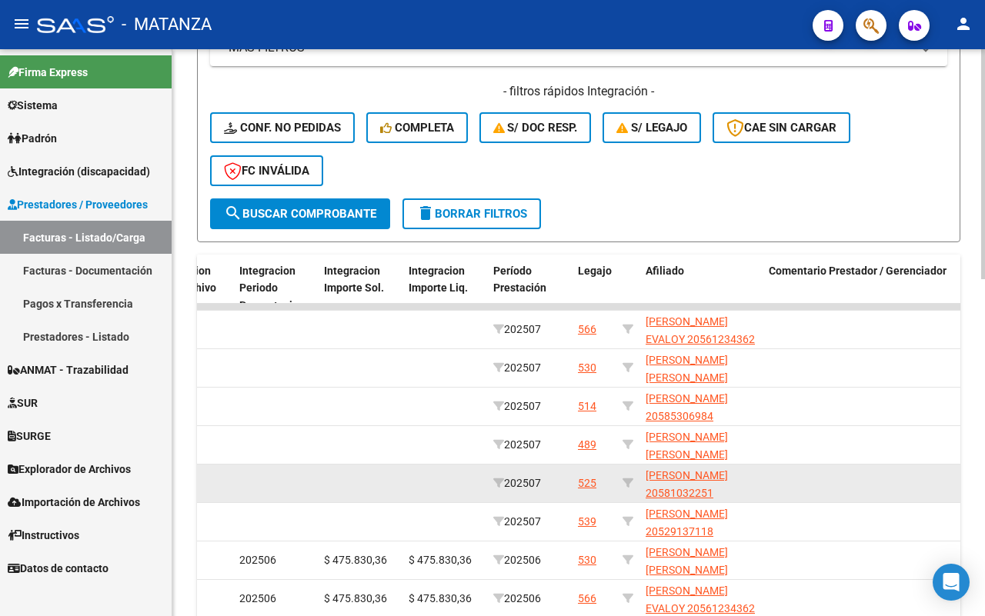
scroll to position [829, 0]
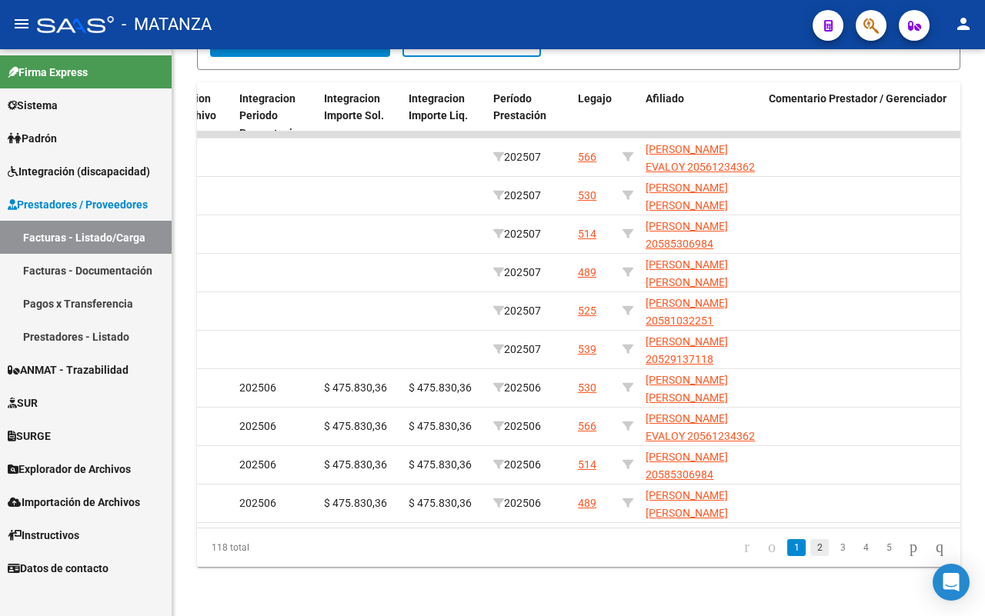
click at [810, 548] on link "2" at bounding box center [819, 547] width 18 height 17
